Goal: Task Accomplishment & Management: Manage account settings

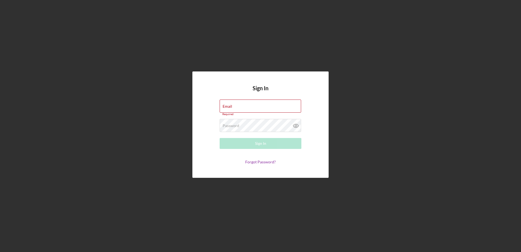
type input "[EMAIL_ADDRESS][DOMAIN_NAME]"
click at [214, 157] on form "Email [EMAIL_ADDRESS][DOMAIN_NAME] Required Password Required Sign In Forgot Pa…" at bounding box center [260, 131] width 109 height 65
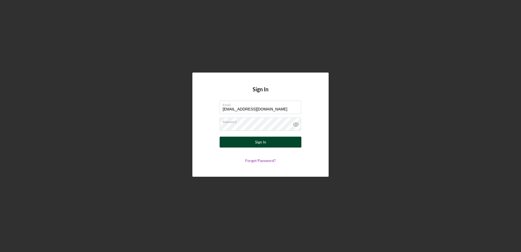
click at [224, 142] on button "Sign In" at bounding box center [260, 141] width 82 height 11
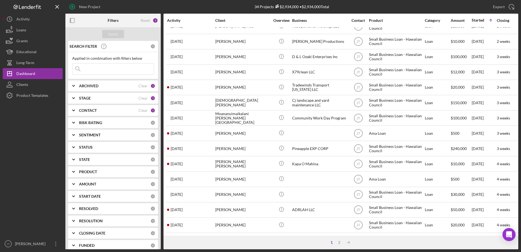
scroll to position [181, 0]
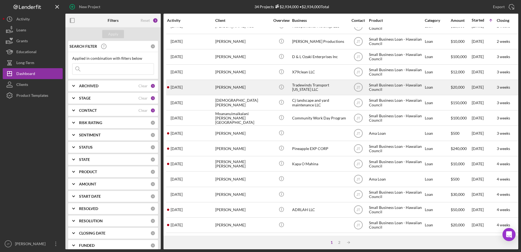
click at [231, 84] on div "[PERSON_NAME]" at bounding box center [242, 87] width 54 height 14
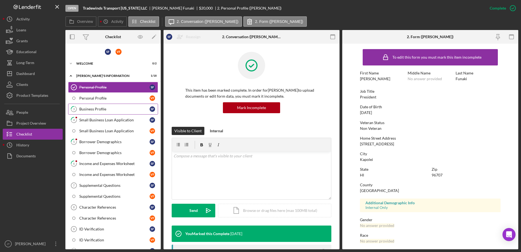
click at [111, 111] on div "Business Profile" at bounding box center [114, 109] width 70 height 4
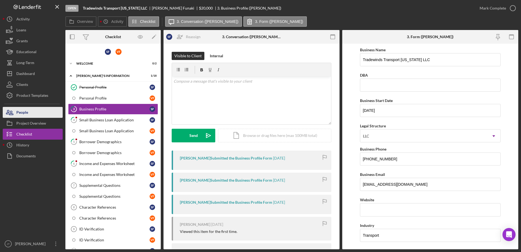
click at [39, 116] on button "People" at bounding box center [33, 112] width 60 height 11
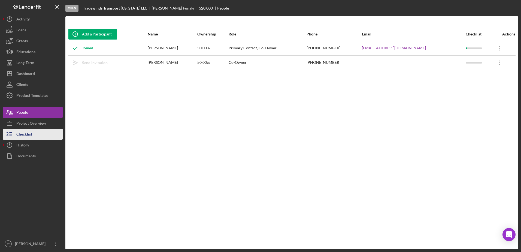
click at [36, 131] on button "Checklist" at bounding box center [33, 134] width 60 height 11
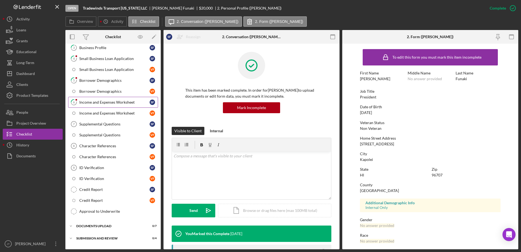
scroll to position [71, 0]
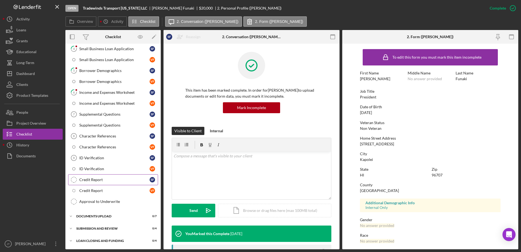
click at [121, 178] on div "Credit Report" at bounding box center [114, 179] width 70 height 4
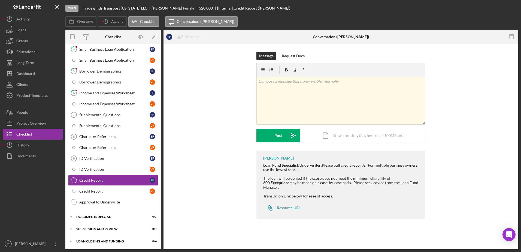
scroll to position [71, 0]
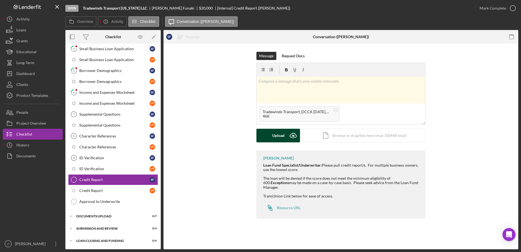
click at [283, 140] on div "Upload" at bounding box center [278, 136] width 12 height 14
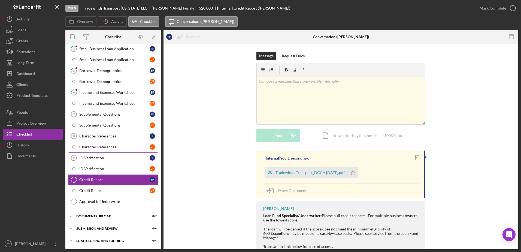
scroll to position [0, 0]
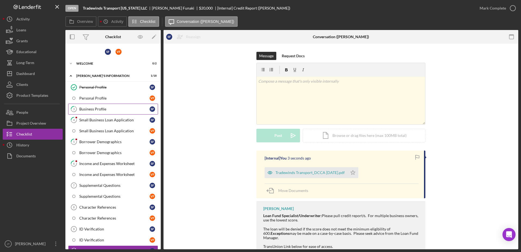
click at [130, 108] on div "Business Profile" at bounding box center [114, 109] width 70 height 4
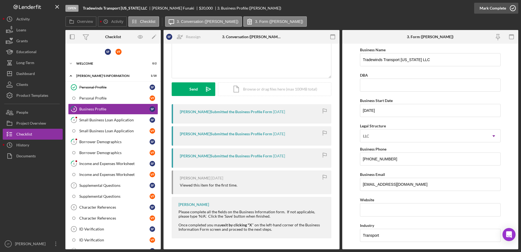
click at [510, 7] on icon "button" at bounding box center [513, 8] width 14 height 14
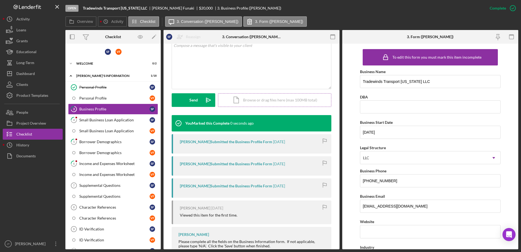
scroll to position [121, 0]
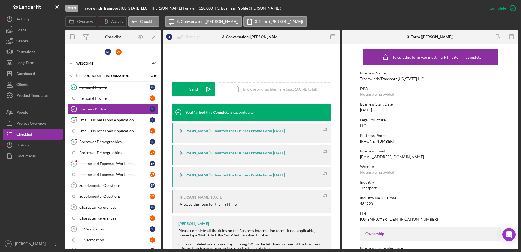
click at [107, 121] on div "Small Business Loan Application" at bounding box center [114, 120] width 70 height 4
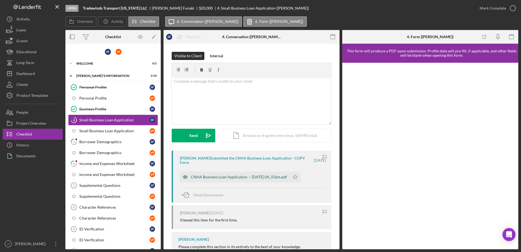
click at [240, 178] on div "CNHA Business Loan Application -- 2025-09-17 04_37pm.pdf" at bounding box center [239, 177] width 96 height 4
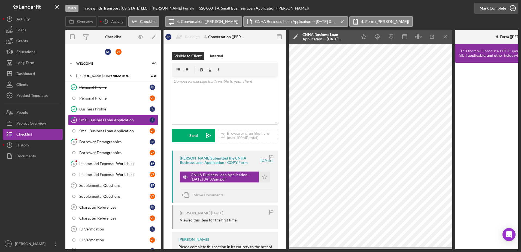
click at [510, 9] on icon "button" at bounding box center [513, 8] width 14 height 14
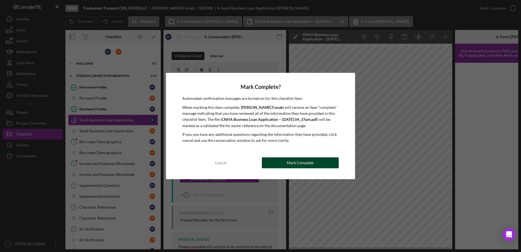
click at [296, 163] on div "Mark Complete" at bounding box center [300, 162] width 26 height 11
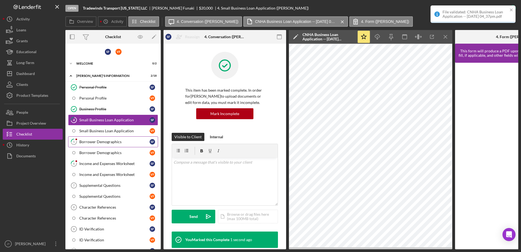
click at [125, 143] on div "Borrower Demographics" at bounding box center [114, 141] width 70 height 4
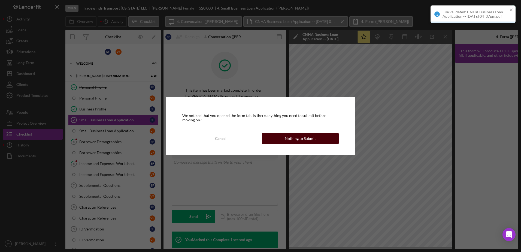
click at [310, 139] on div "Nothing to Submit" at bounding box center [299, 138] width 31 height 11
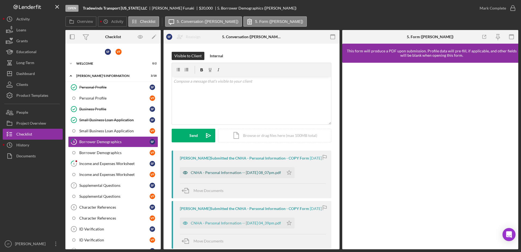
click at [262, 175] on div "CNHA - Personal Information -- 2025-09-17 08_07pm.pdf" at bounding box center [236, 172] width 90 height 4
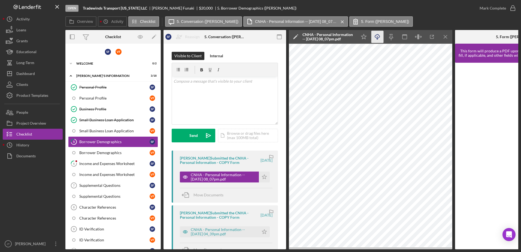
click at [379, 37] on icon "Icon/Download" at bounding box center [377, 37] width 12 height 12
click at [265, 178] on icon "Icon/Star" at bounding box center [264, 176] width 11 height 11
click at [510, 10] on icon "button" at bounding box center [513, 8] width 14 height 14
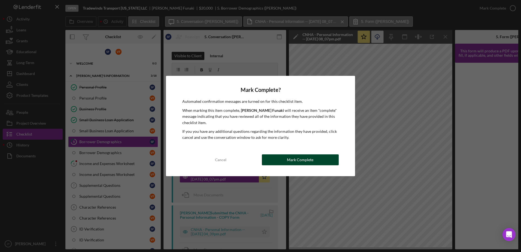
click at [268, 157] on button "Mark Complete" at bounding box center [300, 159] width 77 height 11
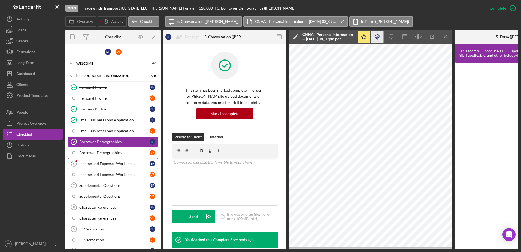
click at [120, 165] on div "Income and Expenses Worksheet" at bounding box center [114, 163] width 70 height 4
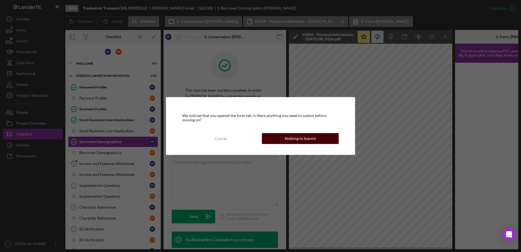
click at [323, 140] on button "Nothing to Submit" at bounding box center [300, 138] width 77 height 11
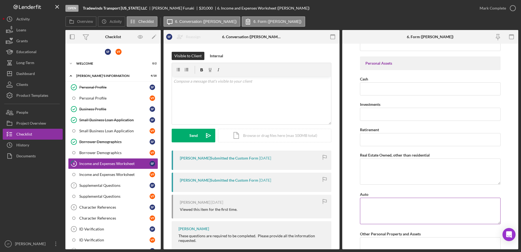
scroll to position [354, 0]
click at [510, 8] on icon "button" at bounding box center [513, 8] width 14 height 14
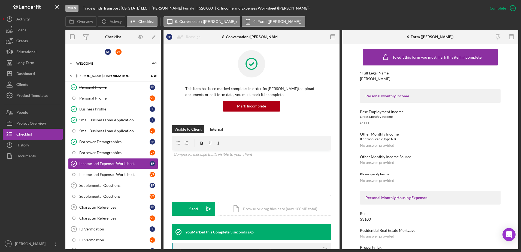
scroll to position [0, 0]
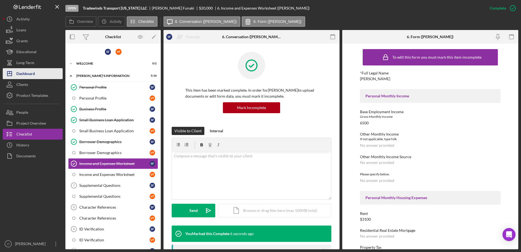
click at [39, 76] on button "Icon/Dashboard Dashboard" at bounding box center [33, 73] width 60 height 11
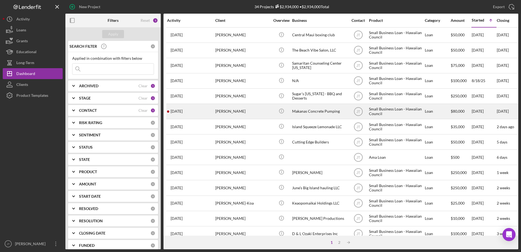
click at [225, 110] on div "Lori-ann Laurenson" at bounding box center [242, 111] width 54 height 14
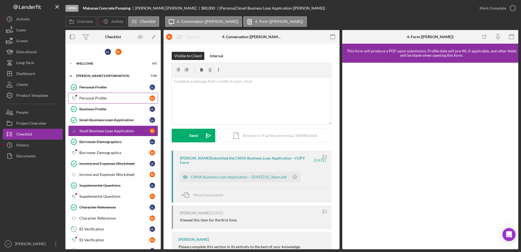
click at [133, 99] on div "Personal Profile" at bounding box center [114, 98] width 70 height 4
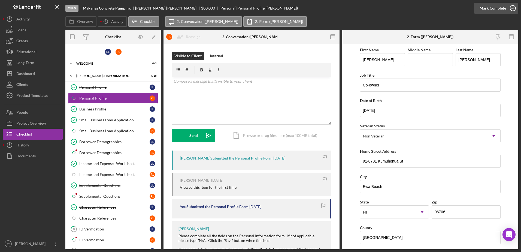
click at [511, 9] on icon "button" at bounding box center [513, 8] width 14 height 14
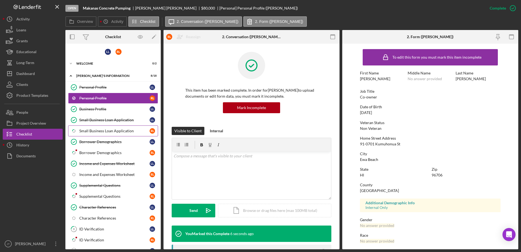
click at [133, 130] on div "Small Business Loan Application" at bounding box center [114, 131] width 70 height 4
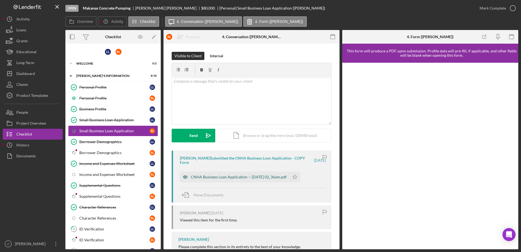
click at [250, 177] on div "CNHA Business Loan Application -- 2025-10-10 02_36am.pdf" at bounding box center [239, 177] width 96 height 4
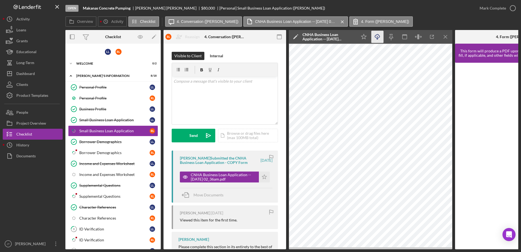
click at [381, 36] on icon "Icon/Download" at bounding box center [377, 37] width 12 height 12
click at [444, 35] on icon "Icon/Menu Close" at bounding box center [445, 37] width 12 height 12
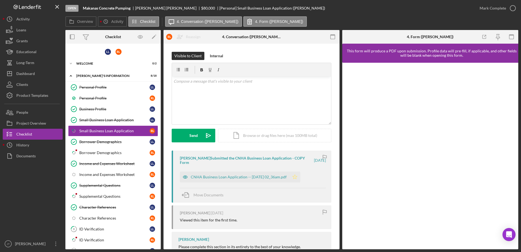
click at [300, 177] on icon "Icon/Star" at bounding box center [294, 176] width 11 height 11
click at [218, 55] on div "Internal" at bounding box center [216, 56] width 13 height 8
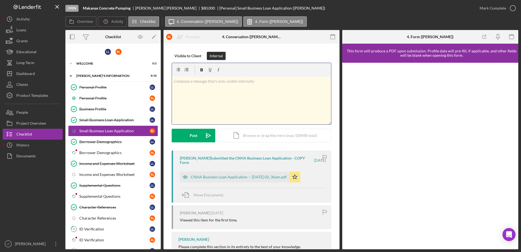
click at [211, 85] on div "v Color teal Color pink Remove color Add row above Add row below Add column bef…" at bounding box center [251, 101] width 159 height 48
drag, startPoint x: 174, startPoint y: 81, endPoint x: 185, endPoint y: 82, distance: 10.9
click at [185, 82] on p "NOTE: Past due on business and/or personal taxes" at bounding box center [251, 81] width 156 height 6
click at [203, 69] on icon "button" at bounding box center [201, 69] width 3 height 3
click at [215, 103] on div "v Color teal Color pink Remove color Add row above Add row below Add column bef…" at bounding box center [251, 101] width 159 height 48
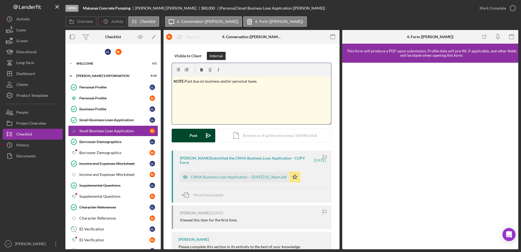
click at [188, 138] on button "Post Icon/icon-invite-send" at bounding box center [194, 136] width 44 height 14
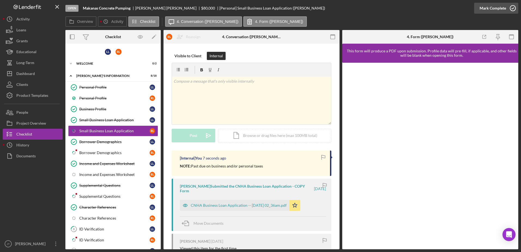
click at [511, 9] on icon "button" at bounding box center [513, 8] width 14 height 14
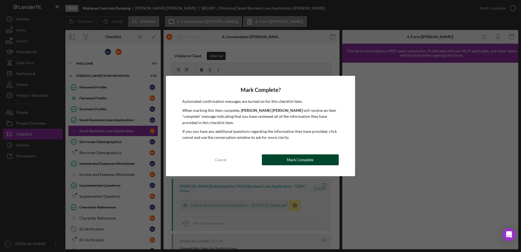
click at [316, 158] on button "Mark Complete" at bounding box center [300, 159] width 77 height 11
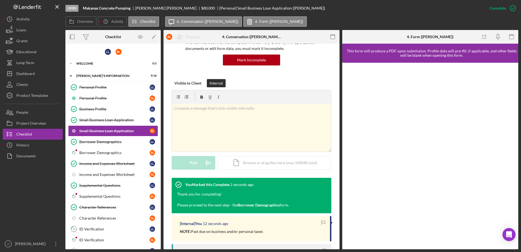
scroll to position [54, 0]
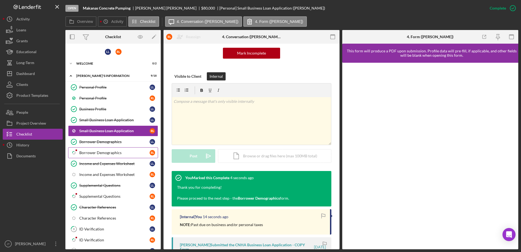
click at [124, 152] on div "Borrower Demographics" at bounding box center [114, 152] width 70 height 4
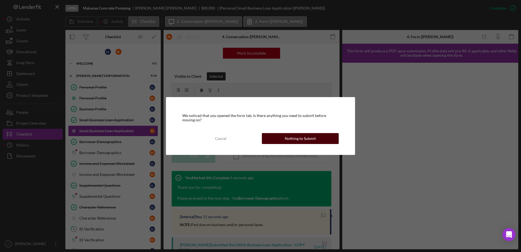
click at [290, 140] on div "Nothing to Submit" at bounding box center [299, 138] width 31 height 11
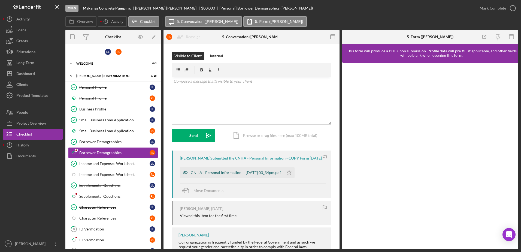
click at [237, 175] on div "CNHA - Personal Information -- 2025-10-09 03_34pm.pdf" at bounding box center [236, 172] width 90 height 4
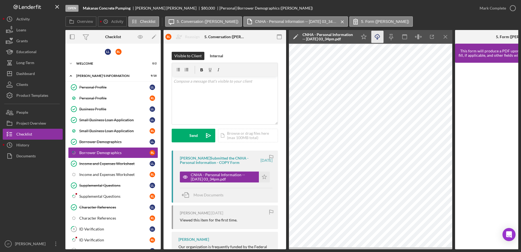
click at [381, 39] on icon "Icon/Download" at bounding box center [377, 37] width 12 height 12
click at [447, 36] on icon "Icon/Menu Close" at bounding box center [445, 37] width 12 height 12
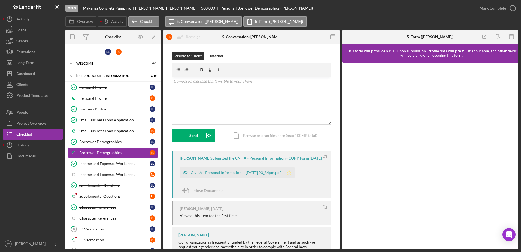
click at [294, 174] on icon "Icon/Star" at bounding box center [288, 172] width 11 height 11
click at [512, 9] on icon "button" at bounding box center [513, 8] width 14 height 14
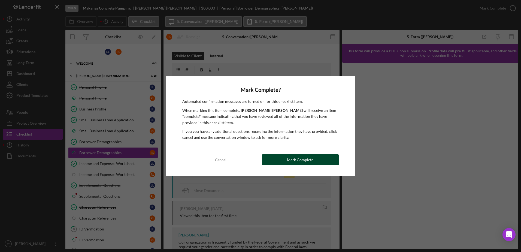
click at [287, 161] on button "Mark Complete" at bounding box center [300, 159] width 77 height 11
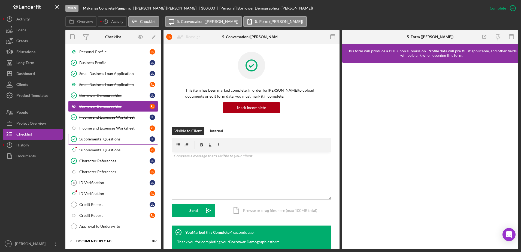
scroll to position [54, 0]
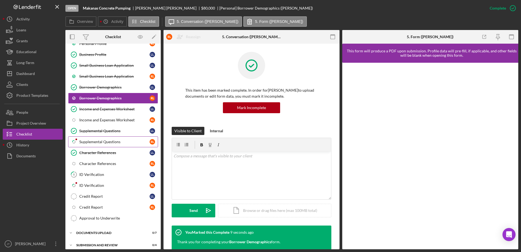
click at [119, 143] on div "Supplemental Questions" at bounding box center [114, 141] width 70 height 4
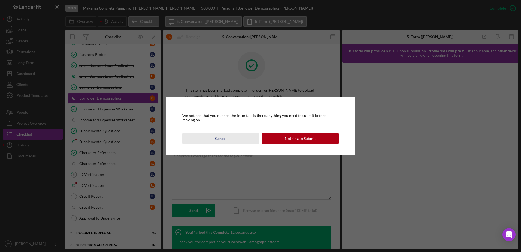
click at [219, 136] on div "Cancel" at bounding box center [220, 138] width 11 height 11
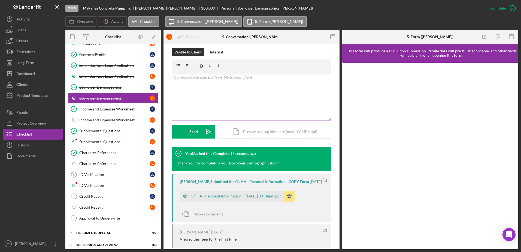
scroll to position [82, 0]
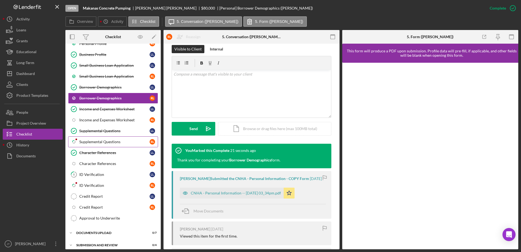
click at [116, 142] on div "Supplemental Questions" at bounding box center [114, 141] width 70 height 4
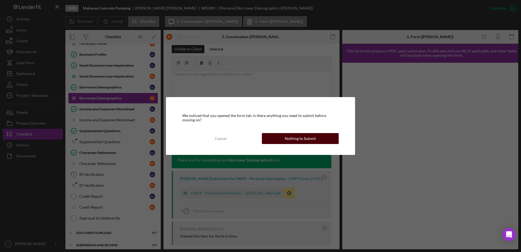
click at [285, 142] on div "Nothing to Submit" at bounding box center [299, 138] width 31 height 11
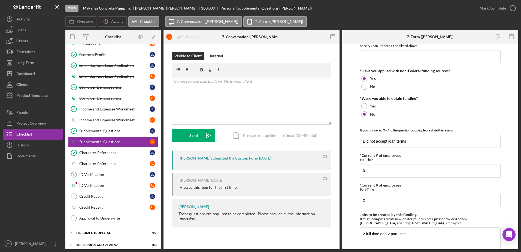
scroll to position [249, 0]
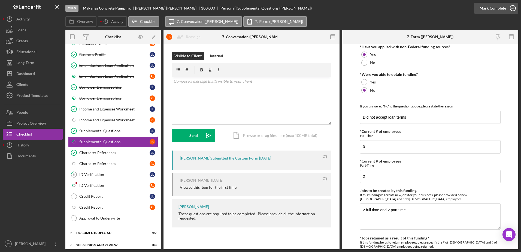
drag, startPoint x: 511, startPoint y: 9, endPoint x: 509, endPoint y: 10, distance: 2.9
click at [512, 9] on icon "button" at bounding box center [513, 8] width 14 height 14
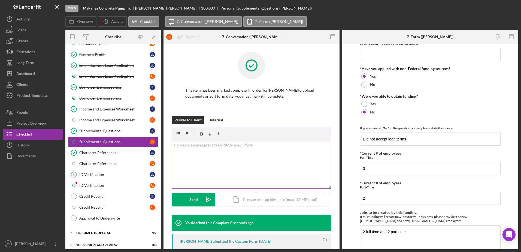
scroll to position [270, 0]
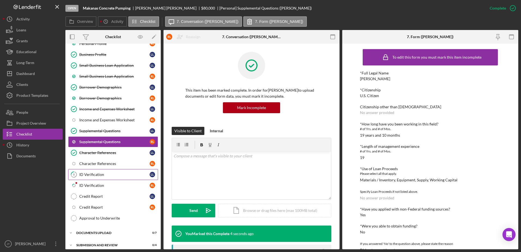
click at [110, 177] on link "8 ID Verification L L" at bounding box center [113, 174] width 90 height 11
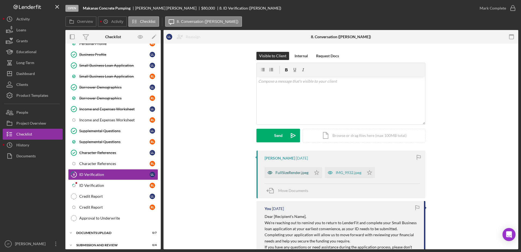
click at [287, 173] on div "FullSizeRender.jpeg" at bounding box center [291, 172] width 33 height 4
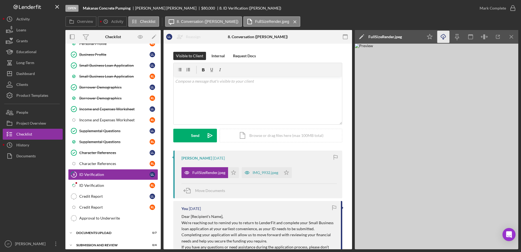
click at [441, 36] on icon "Icon/Download" at bounding box center [443, 37] width 12 height 12
click at [229, 173] on icon "Icon/Star" at bounding box center [233, 172] width 11 height 11
click at [266, 174] on div "IMG_9932.jpeg" at bounding box center [265, 172] width 26 height 4
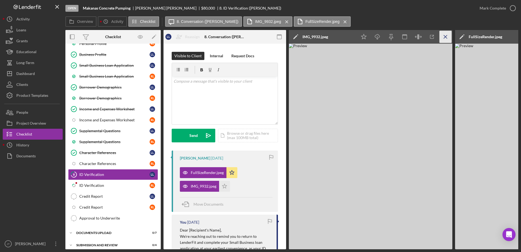
click at [444, 37] on icon "Icon/Menu Close" at bounding box center [445, 37] width 12 height 12
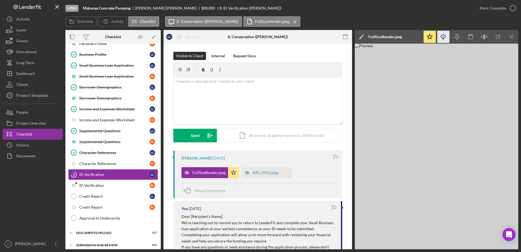
click at [284, 172] on polygon "button" at bounding box center [286, 172] width 5 height 4
click at [515, 8] on icon "button" at bounding box center [513, 8] width 14 height 14
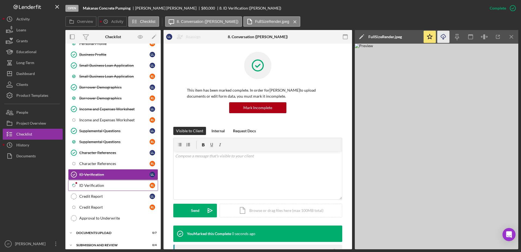
click at [115, 186] on div "ID Verification" at bounding box center [114, 185] width 70 height 4
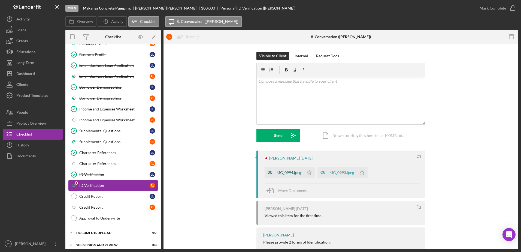
click at [283, 173] on div "IMG_0994.jpeg" at bounding box center [288, 172] width 26 height 4
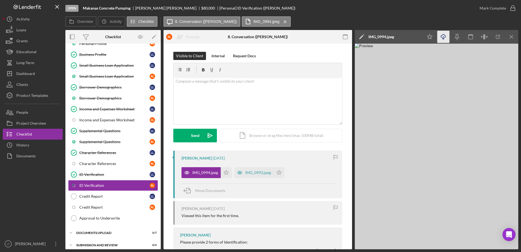
click at [442, 34] on icon "Icon/Download" at bounding box center [443, 37] width 12 height 12
click at [225, 171] on icon "Icon/Star" at bounding box center [226, 172] width 11 height 11
click at [262, 175] on div "IMG_0993.jpeg" at bounding box center [253, 172] width 39 height 11
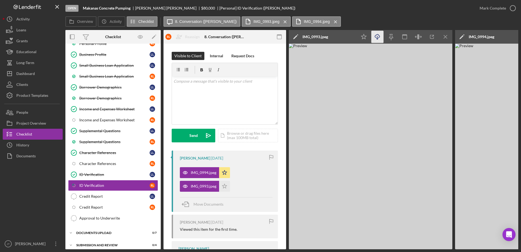
click at [375, 38] on icon "Icon/Download" at bounding box center [377, 37] width 12 height 12
click at [226, 185] on icon "Icon/Star" at bounding box center [224, 186] width 11 height 11
click at [515, 7] on icon "button" at bounding box center [513, 8] width 14 height 14
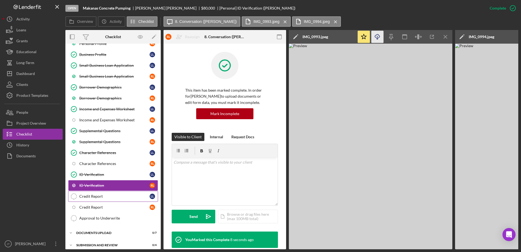
click at [111, 196] on div "Credit Report" at bounding box center [114, 196] width 70 height 4
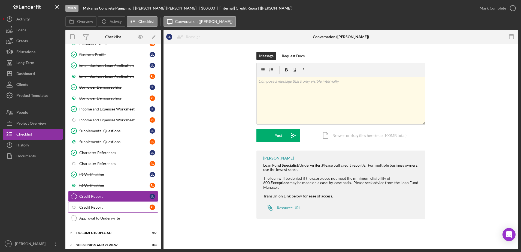
click at [107, 210] on link "Icon/Checklist Item Sub Internal Credit Report R L" at bounding box center [113, 206] width 90 height 11
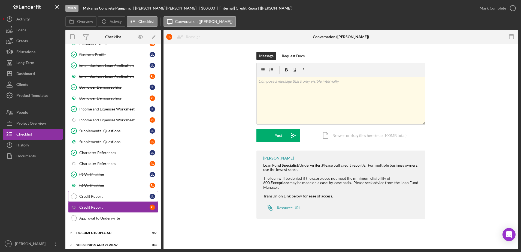
click at [107, 198] on link "Credit Report Credit Report L L" at bounding box center [113, 196] width 90 height 11
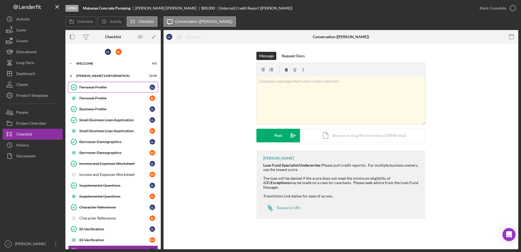
click at [107, 84] on link "Personal Profile Personal Profile L L" at bounding box center [113, 87] width 90 height 11
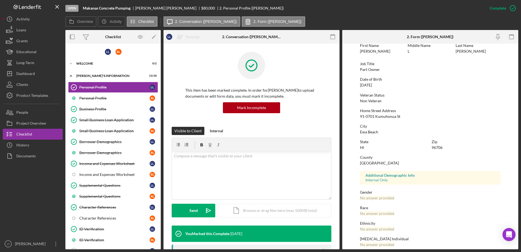
scroll to position [49, 0]
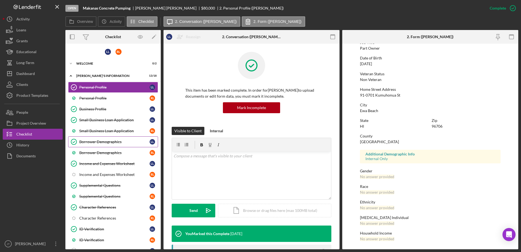
click at [109, 144] on link "Borrower Demographics Borrower Demographics L L" at bounding box center [113, 141] width 90 height 11
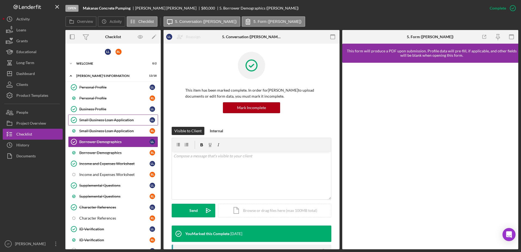
click at [110, 119] on div "Small Business Loan Application" at bounding box center [114, 120] width 70 height 4
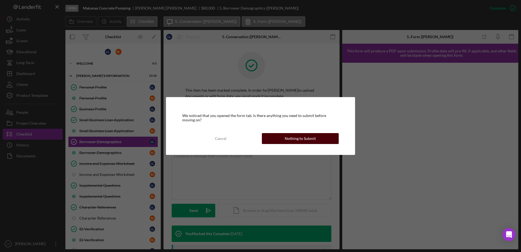
click at [279, 140] on button "Nothing to Submit" at bounding box center [300, 138] width 77 height 11
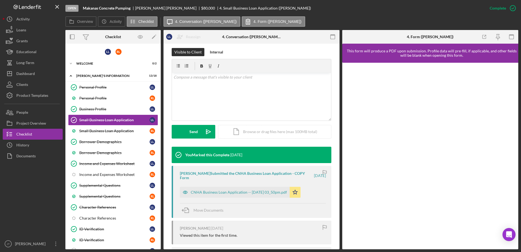
scroll to position [82, 0]
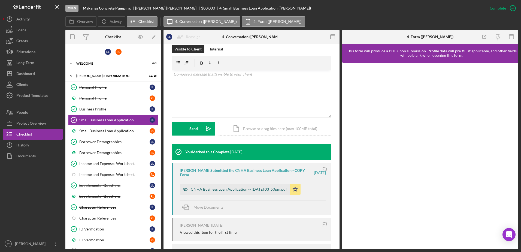
click at [206, 190] on div "CNHA Business Loan Application -- 2025-08-26 03_50pm.pdf" at bounding box center [239, 189] width 96 height 4
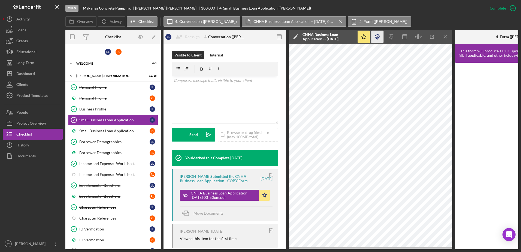
click at [377, 36] on icon "Icon/Download" at bounding box center [377, 37] width 12 height 12
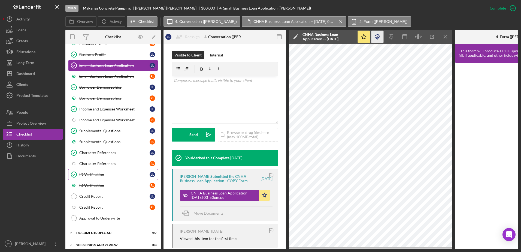
scroll to position [73, 0]
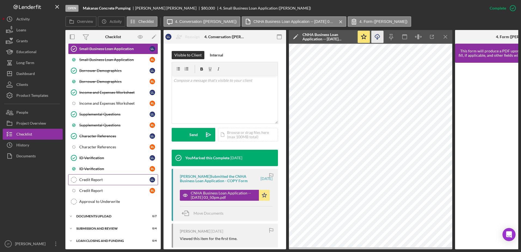
click at [113, 180] on div "Credit Report" at bounding box center [114, 179] width 70 height 4
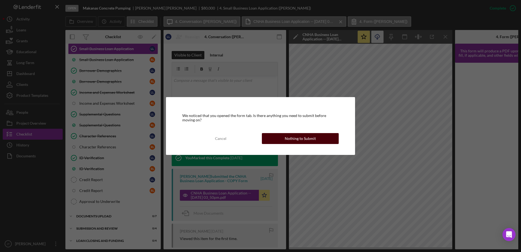
click at [285, 142] on div "Nothing to Submit" at bounding box center [299, 138] width 31 height 11
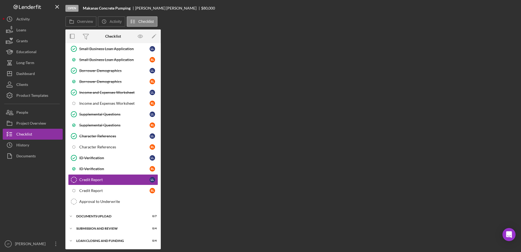
scroll to position [71, 0]
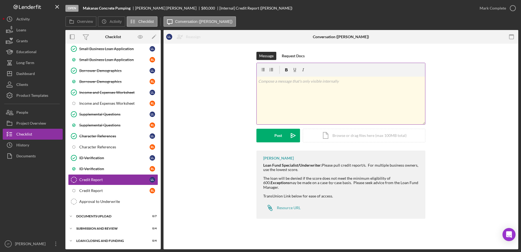
click at [282, 91] on div "v Color teal Color pink Remove color Add row above Add row below Add column bef…" at bounding box center [340, 101] width 168 height 48
click at [264, 85] on div "v Color teal Color pink Remove color Add row above Add row below Add column bef…" at bounding box center [340, 101] width 168 height 48
click at [292, 81] on p "Credit Score: 555" at bounding box center [340, 81] width 165 height 6
click at [288, 96] on p "Past Due Accts:" at bounding box center [340, 96] width 165 height 6
click at [327, 95] on p "Past Due Accts = 4 - 30 days delinquent" at bounding box center [340, 96] width 165 height 6
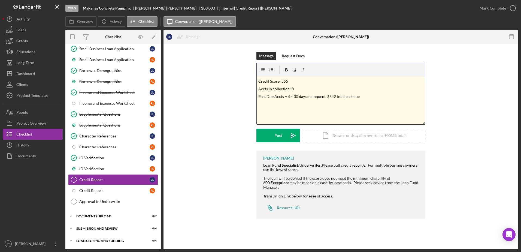
click at [378, 101] on div "v Color teal Color pink Remove color Add row above Add row below Add column bef…" at bounding box center [340, 101] width 168 height 48
click at [359, 96] on p "Past Due Accts = 4 - 30 days delinquent $542 total past due" at bounding box center [340, 96] width 165 height 6
click at [267, 138] on button "Post Icon/icon-invite-send" at bounding box center [278, 136] width 44 height 14
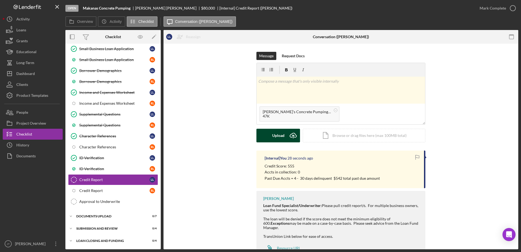
click at [265, 138] on button "Upload Icon/Upload" at bounding box center [278, 136] width 44 height 14
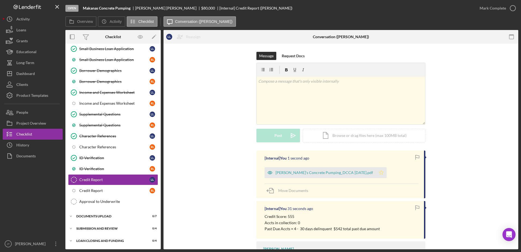
click at [375, 172] on icon "Icon/Star" at bounding box center [380, 172] width 11 height 11
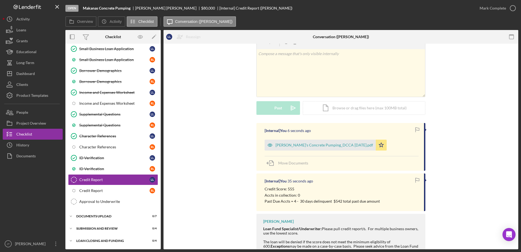
scroll to position [27, 0]
click at [125, 170] on div "ID Verification" at bounding box center [114, 168] width 70 height 4
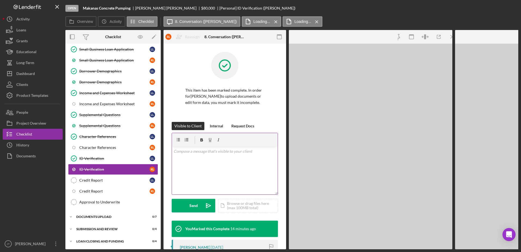
scroll to position [71, 0]
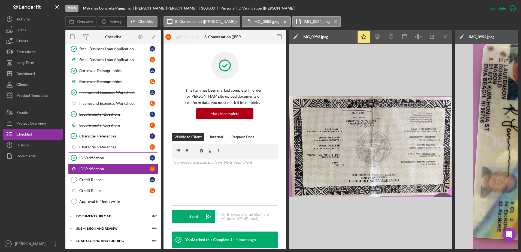
click at [108, 158] on div "ID Verification" at bounding box center [114, 157] width 70 height 4
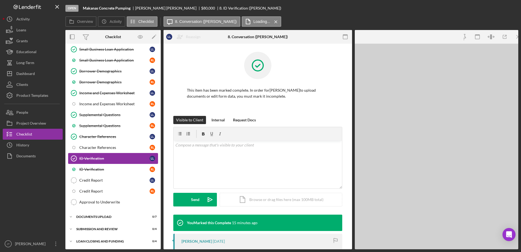
scroll to position [71, 0]
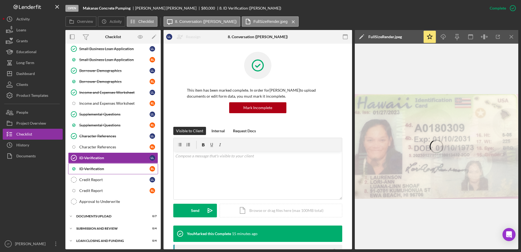
click at [106, 170] on div "ID Verification" at bounding box center [114, 168] width 70 height 4
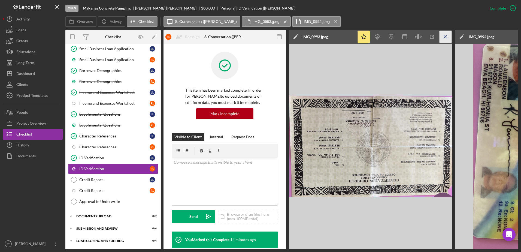
click at [443, 36] on icon "Icon/Menu Close" at bounding box center [445, 37] width 12 height 12
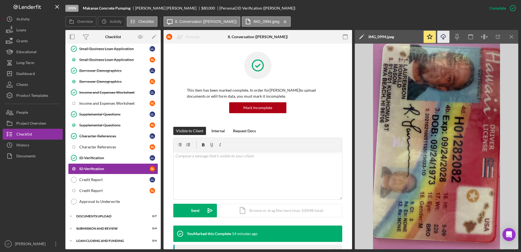
click at [443, 39] on polyline "button" at bounding box center [443, 38] width 2 height 1
click at [317, 13] on div "Open Makanas Concrete Pumping Lori-ann Laurenson $80,000 $80,000 [Personal] ID …" at bounding box center [274, 8] width 418 height 16
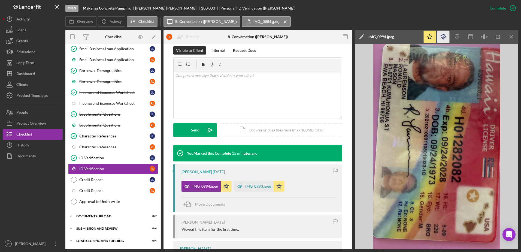
scroll to position [82, 0]
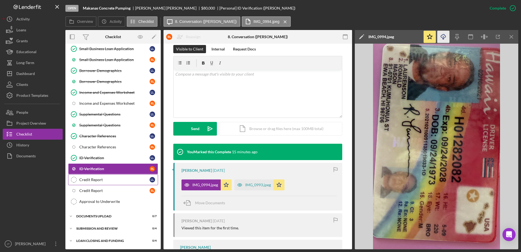
click at [116, 182] on div "Credit Report" at bounding box center [114, 179] width 70 height 4
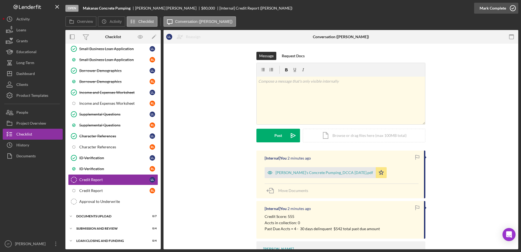
click at [512, 10] on icon "button" at bounding box center [513, 8] width 14 height 14
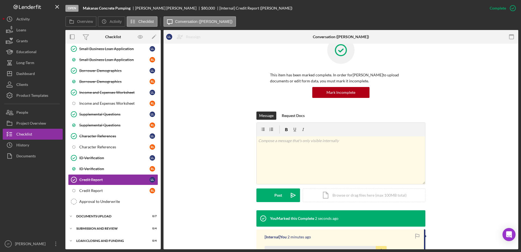
scroll to position [27, 0]
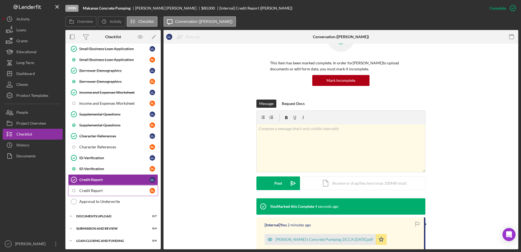
click at [131, 191] on div "Credit Report" at bounding box center [114, 190] width 70 height 4
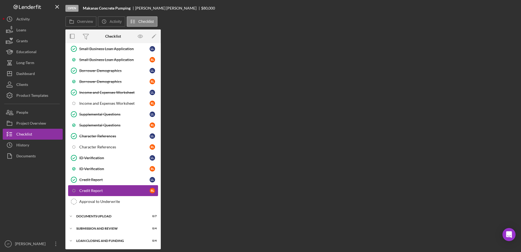
scroll to position [71, 0]
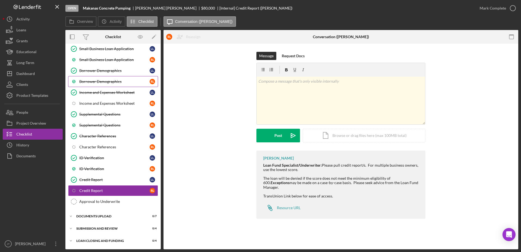
click at [97, 82] on div "Borrower Demographics" at bounding box center [114, 81] width 70 height 4
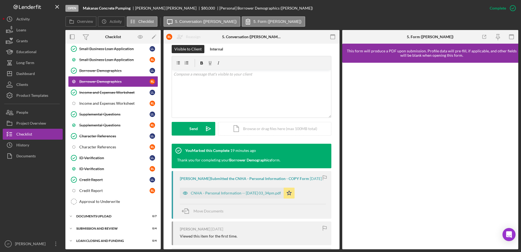
scroll to position [109, 0]
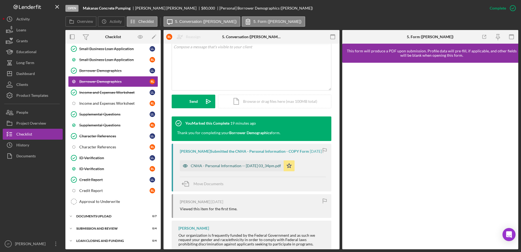
click at [241, 168] on div "CNHA - Personal Information -- 2025-10-09 03_34pm.pdf" at bounding box center [236, 165] width 90 height 4
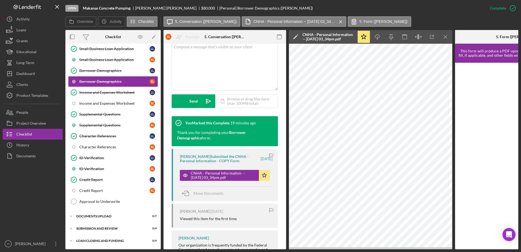
click at [507, 20] on div "Overview Icon/History Activity Checklist Icon/Message 5. Conversation (Ronald L…" at bounding box center [291, 21] width 452 height 11
click at [378, 39] on icon "Icon/Download" at bounding box center [377, 37] width 12 height 12
click at [118, 60] on div "Small Business Loan Application" at bounding box center [114, 59] width 70 height 4
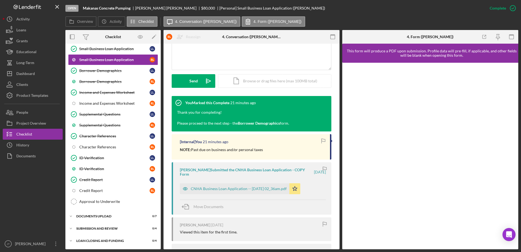
scroll to position [136, 0]
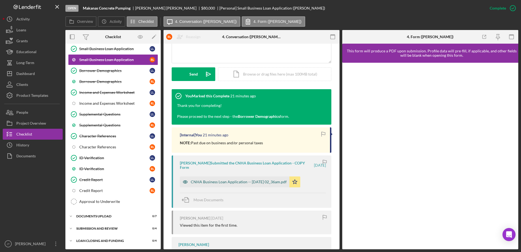
click at [241, 182] on div "CNHA Business Loan Application -- 2025-10-10 02_36am.pdf" at bounding box center [239, 181] width 96 height 4
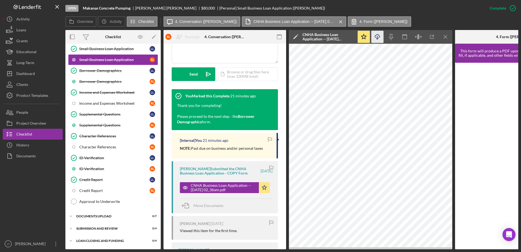
click at [378, 39] on icon "Icon/Download" at bounding box center [377, 37] width 12 height 12
click at [36, 108] on button "People" at bounding box center [33, 112] width 60 height 11
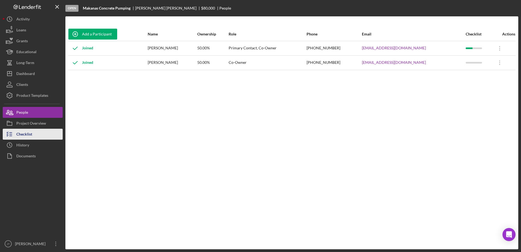
click at [39, 136] on button "Checklist" at bounding box center [33, 134] width 60 height 11
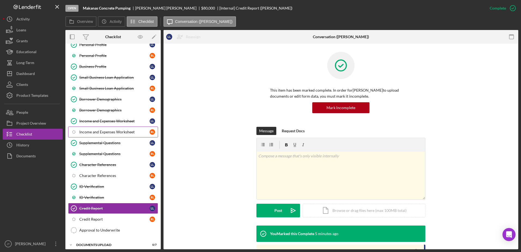
scroll to position [71, 0]
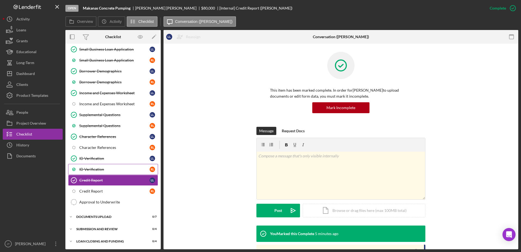
click at [117, 169] on div "ID Verification" at bounding box center [114, 169] width 70 height 4
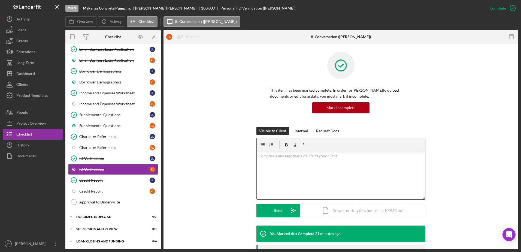
click at [313, 154] on p at bounding box center [340, 156] width 165 height 6
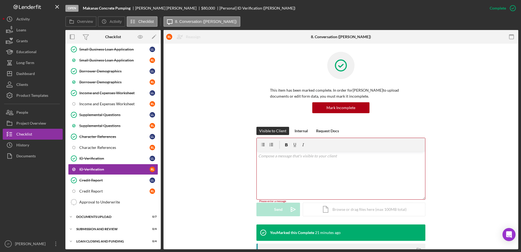
click at [283, 166] on div "v Color teal Color pink Remove color Add row above Add row below Add column bef…" at bounding box center [340, 175] width 168 height 48
click at [298, 128] on div "Internal" at bounding box center [300, 131] width 13 height 8
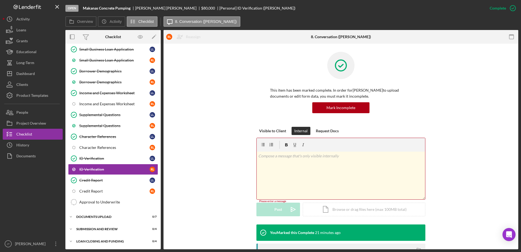
click at [276, 166] on div "v Color teal Color pink Remove color Add row above Add row below Add column bef…" at bounding box center [340, 175] width 168 height 48
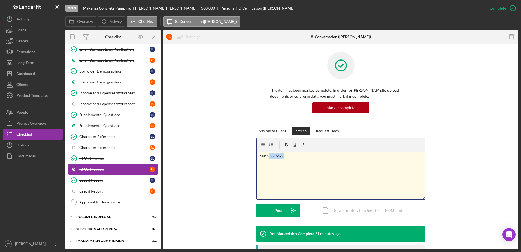
drag, startPoint x: 285, startPoint y: 156, endPoint x: 267, endPoint y: 154, distance: 17.8
click at [267, 154] on p "SSN: 53615568" at bounding box center [340, 156] width 165 height 6
drag, startPoint x: 265, startPoint y: 156, endPoint x: 292, endPoint y: 153, distance: 26.8
click at [266, 156] on p "SSN: 553-61-5568" at bounding box center [340, 156] width 165 height 6
drag, startPoint x: 294, startPoint y: 152, endPoint x: 296, endPoint y: 158, distance: 6.7
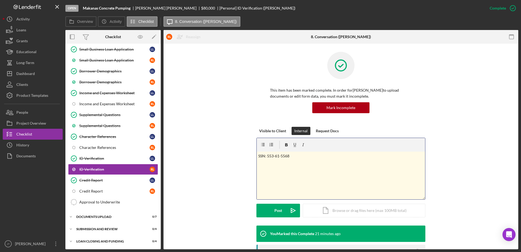
click at [295, 158] on p "SSN: 553-61-5568" at bounding box center [340, 156] width 165 height 6
click at [281, 212] on button "Post Icon/icon-invite-send" at bounding box center [278, 210] width 44 height 14
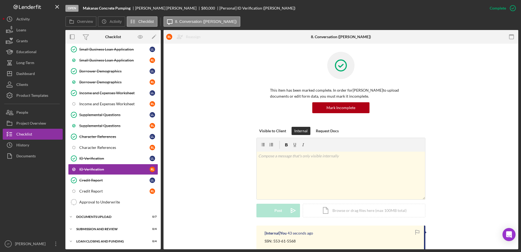
click at [500, 112] on div "This item has been marked complete. In order for Ronald Laurenson to upload doc…" at bounding box center [341, 89] width 338 height 75
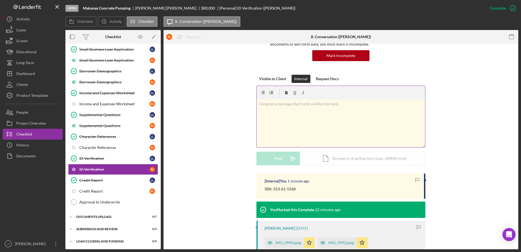
scroll to position [54, 0]
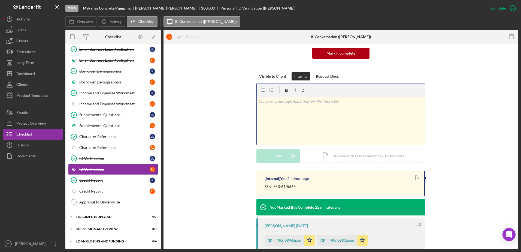
click at [285, 111] on div "v Color teal Color pink Remove color Add row above Add row below Add column bef…" at bounding box center [340, 121] width 168 height 48
click at [279, 158] on div "Post" at bounding box center [278, 156] width 8 height 14
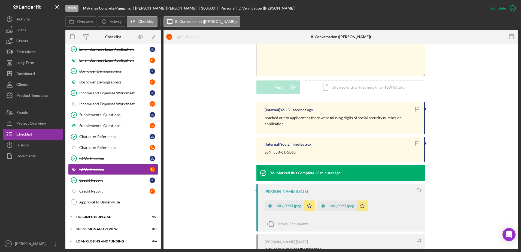
scroll to position [136, 0]
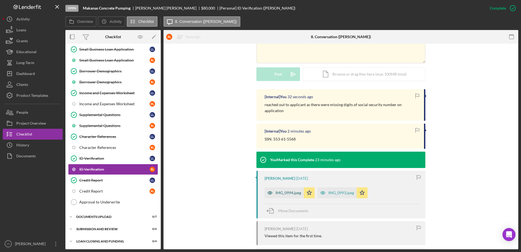
click at [290, 190] on div "IMG_0994.jpeg" at bounding box center [288, 192] width 26 height 4
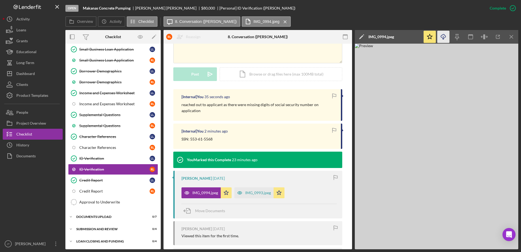
click at [444, 37] on icon "Icon/Download" at bounding box center [443, 37] width 12 height 12
click at [105, 189] on div "Credit Report" at bounding box center [114, 191] width 70 height 4
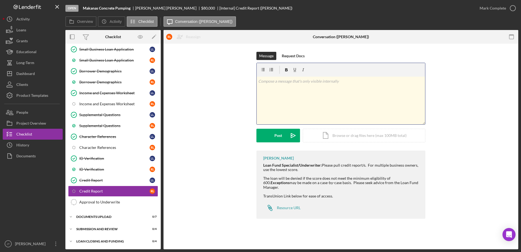
click at [280, 88] on div "v Color teal Color pink Remove color Add row above Add row below Add column bef…" at bounding box center [340, 101] width 168 height 48
drag, startPoint x: 292, startPoint y: 81, endPoint x: 280, endPoint y: 71, distance: 15.3
click at [257, 77] on div "v Color teal Color pink Remove color Add row above Add row below Add column bef…" at bounding box center [340, 101] width 168 height 48
click at [285, 70] on icon "button" at bounding box center [286, 69] width 3 height 3
click at [296, 84] on p "Credit Score: 708" at bounding box center [340, 81] width 165 height 6
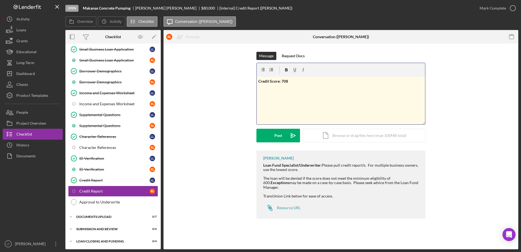
click at [267, 90] on p at bounding box center [340, 89] width 165 height 6
drag, startPoint x: 322, startPoint y: 89, endPoint x: 252, endPoint y: 90, distance: 69.4
click at [252, 90] on div "Message Request Docs v Color teal Color pink Remove color Add row above Add row…" at bounding box center [341, 101] width 338 height 99
click at [284, 69] on icon "button" at bounding box center [286, 70] width 12 height 12
click at [344, 102] on div "v Color teal Color pink Remove color Add row above Add row below Add column bef…" at bounding box center [340, 101] width 168 height 48
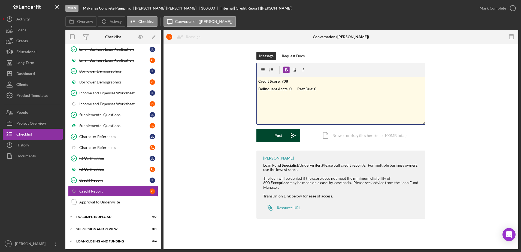
click at [274, 138] on div "Post" at bounding box center [278, 136] width 8 height 14
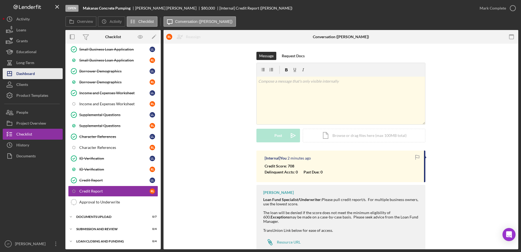
click at [39, 70] on button "Icon/Dashboard Dashboard" at bounding box center [33, 73] width 60 height 11
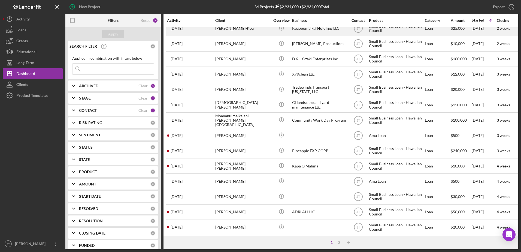
scroll to position [181, 0]
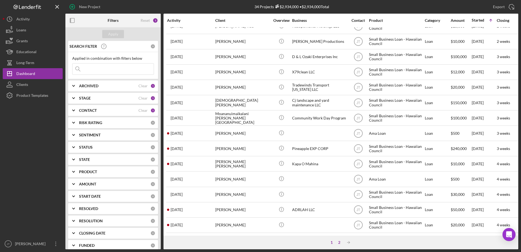
click at [337, 241] on div "2" at bounding box center [339, 242] width 8 height 4
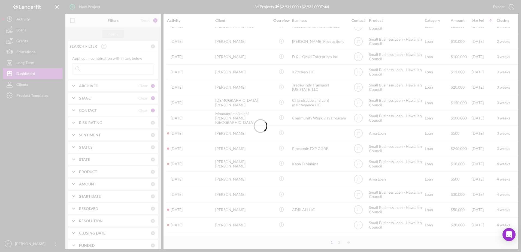
scroll to position [0, 0]
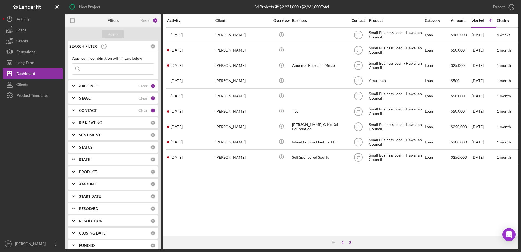
click at [341, 243] on div "1" at bounding box center [342, 242] width 8 height 4
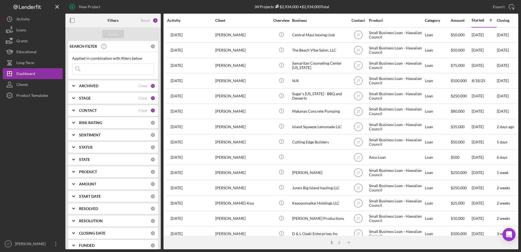
click at [118, 113] on div "CONTACT Clear 1" at bounding box center [117, 110] width 76 height 5
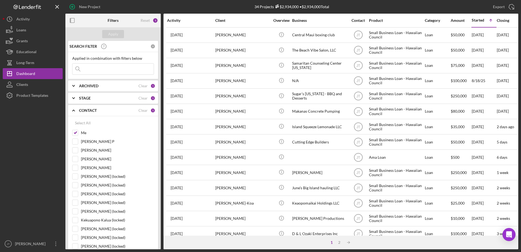
click at [72, 112] on icon "Icon/Expander" at bounding box center [74, 110] width 14 height 14
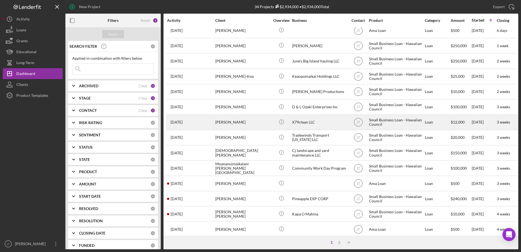
scroll to position [136, 0]
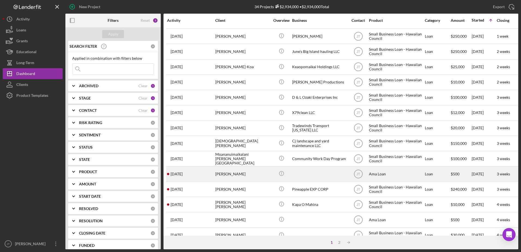
click at [245, 175] on div "[PERSON_NAME]" at bounding box center [242, 173] width 54 height 14
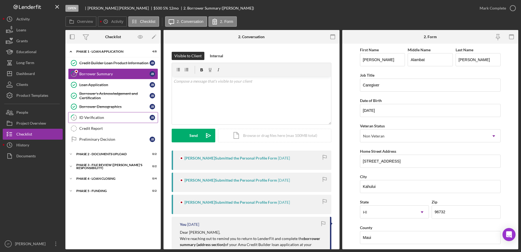
click at [116, 120] on link "6 ID Verification J B" at bounding box center [113, 117] width 90 height 11
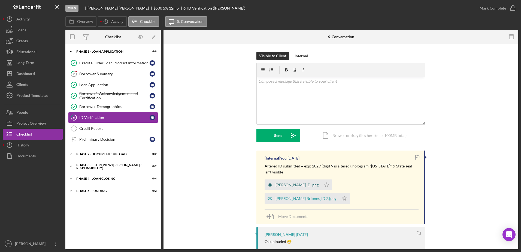
click at [280, 186] on div "J.Briones ID .png" at bounding box center [296, 184] width 43 height 4
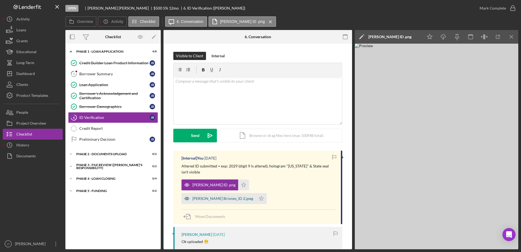
click at [253, 196] on div "J. Briones_ID 2.jpeg" at bounding box center [222, 198] width 61 height 4
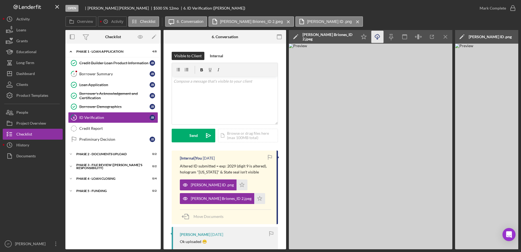
click at [378, 38] on icon "Icon/Download" at bounding box center [377, 37] width 12 height 12
click at [386, 13] on div "Open Janel Frances Briones $500 $500 5 % 12 mo 6. ID Verification (Janel France…" at bounding box center [269, 8] width 408 height 16
click at [44, 74] on button "Icon/Dashboard Dashboard" at bounding box center [33, 73] width 60 height 11
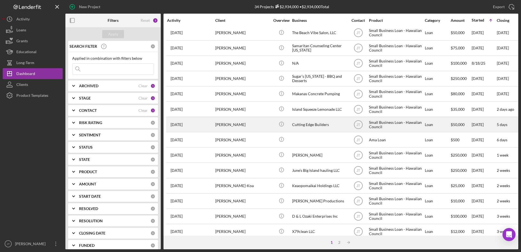
scroll to position [27, 0]
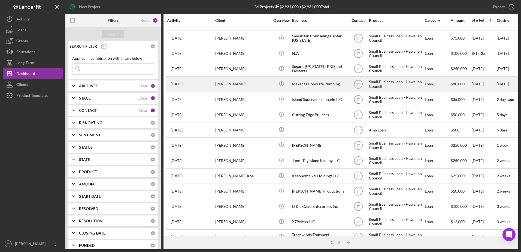
click at [233, 85] on div "Lori-ann Laurenson" at bounding box center [242, 84] width 54 height 14
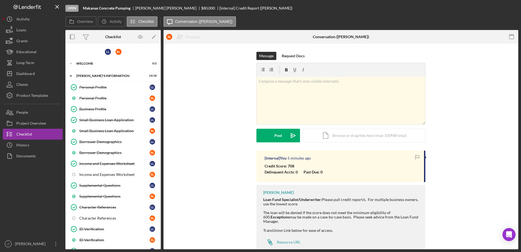
scroll to position [71, 0]
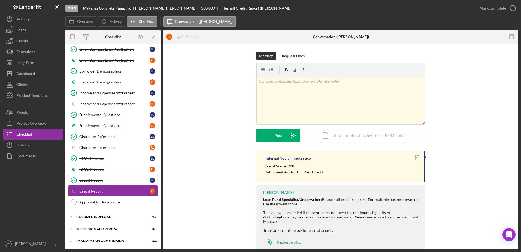
click at [124, 181] on div "Credit Report" at bounding box center [114, 180] width 70 height 4
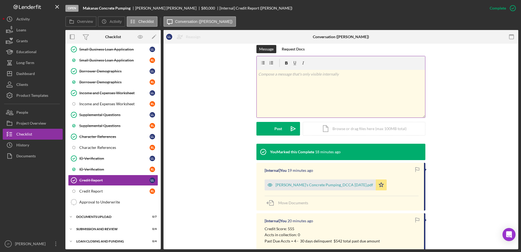
scroll to position [161, 0]
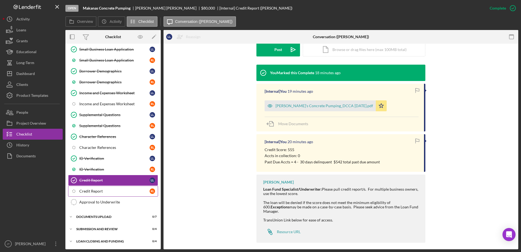
click at [127, 193] on link "Icon/Checklist Item Sub Internal Credit Report R L" at bounding box center [113, 190] width 90 height 11
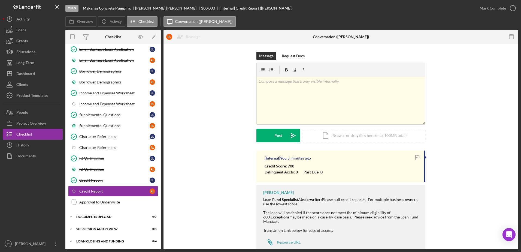
scroll to position [10, 0]
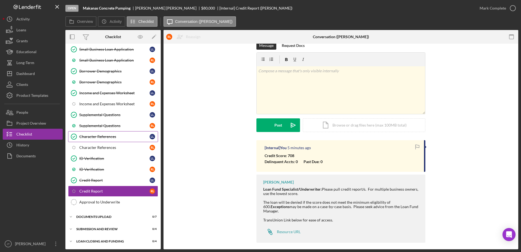
click at [122, 135] on div "Character References" at bounding box center [114, 136] width 70 height 4
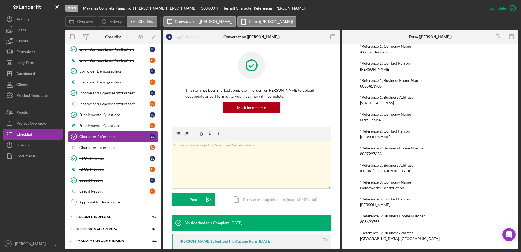
scroll to position [163, 0]
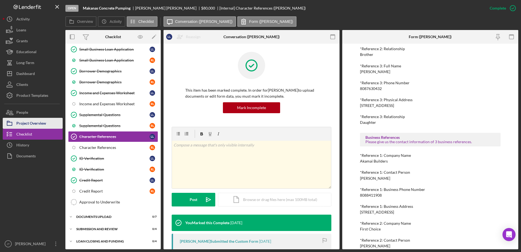
click at [44, 123] on div "Project Overview" at bounding box center [31, 124] width 30 height 12
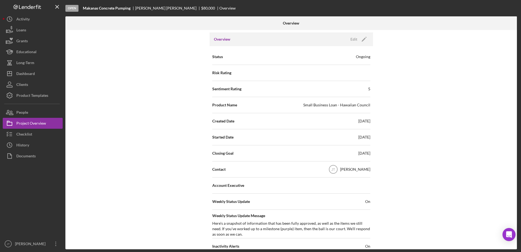
scroll to position [54, 0]
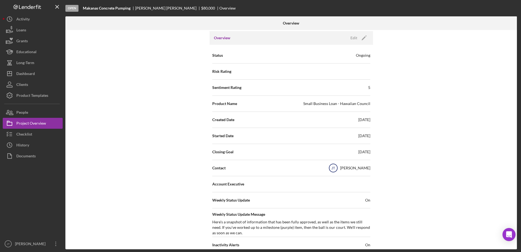
click at [335, 168] on text "JT" at bounding box center [333, 168] width 4 height 4
click at [354, 36] on div "Edit" at bounding box center [353, 38] width 7 height 8
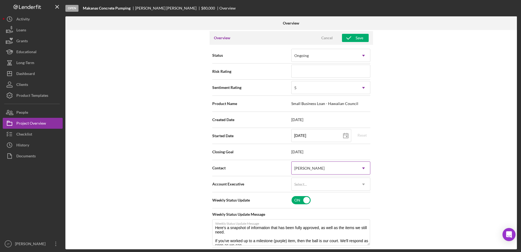
click at [333, 168] on div "[PERSON_NAME]" at bounding box center [323, 168] width 65 height 13
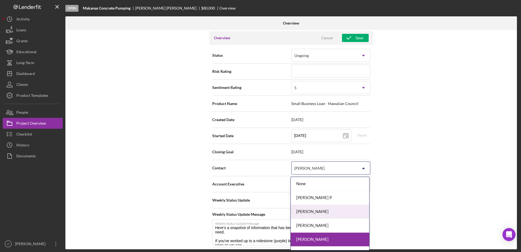
click at [346, 211] on div "Kahlia Crummer" at bounding box center [329, 211] width 78 height 14
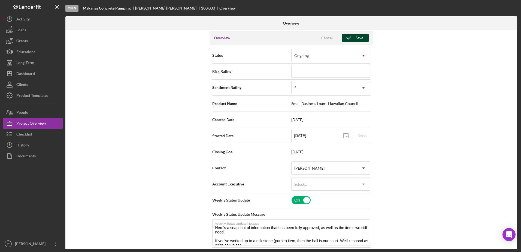
click at [359, 37] on div "Save" at bounding box center [359, 38] width 8 height 8
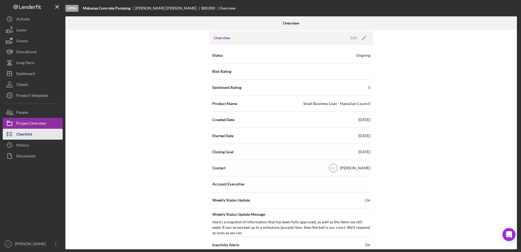
click at [36, 135] on button "Checklist" at bounding box center [33, 134] width 60 height 11
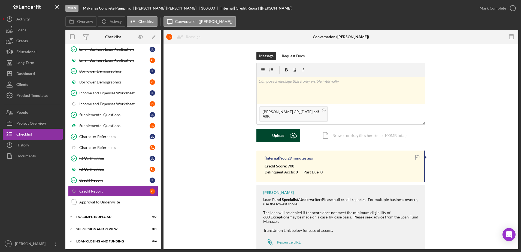
click at [282, 134] on div "Upload" at bounding box center [278, 136] width 12 height 14
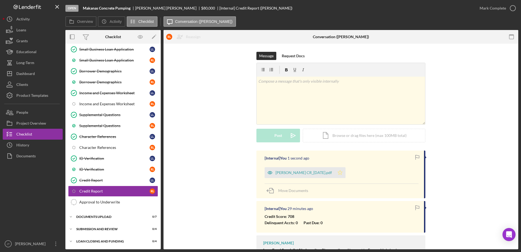
click at [335, 173] on icon "Icon/Star" at bounding box center [339, 172] width 11 height 11
click at [42, 125] on div "Project Overview" at bounding box center [31, 124] width 30 height 12
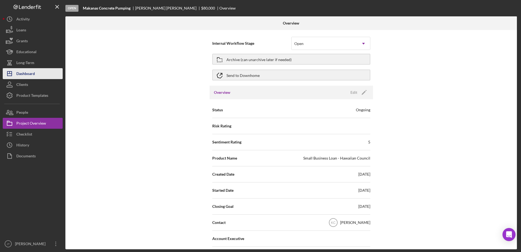
click at [33, 74] on div "Dashboard" at bounding box center [25, 74] width 19 height 12
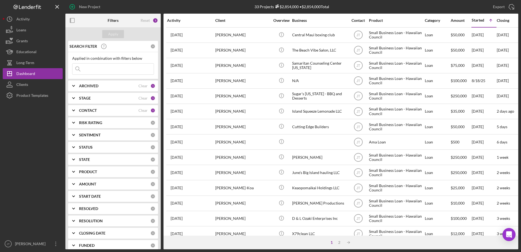
click at [89, 112] on b "CONTACT" at bounding box center [88, 110] width 18 height 4
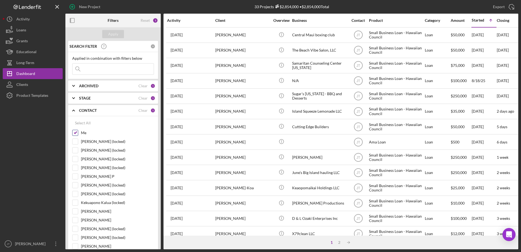
click at [75, 132] on input "Me" at bounding box center [74, 132] width 5 height 5
checkbox input "false"
click at [74, 211] on input "[PERSON_NAME]" at bounding box center [74, 210] width 5 height 5
checkbox input "true"
click at [111, 36] on div "Apply" at bounding box center [113, 34] width 10 height 8
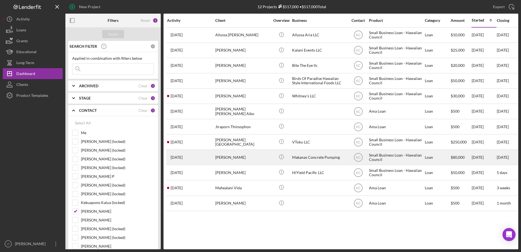
click at [226, 159] on div "Lori-ann Laurenson" at bounding box center [242, 157] width 54 height 14
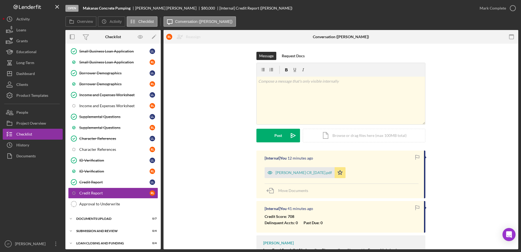
scroll to position [71, 0]
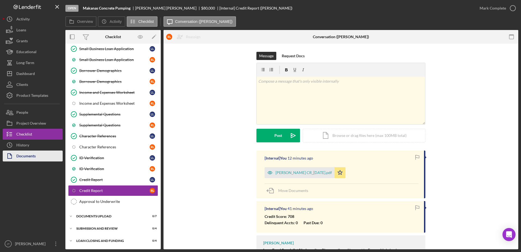
click at [30, 154] on div "Documents" at bounding box center [25, 156] width 19 height 12
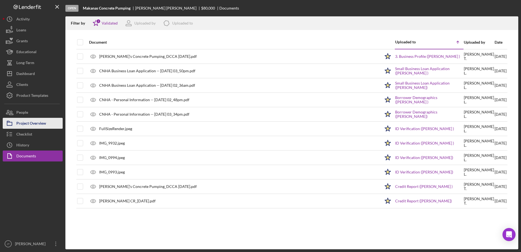
click at [37, 122] on div "Project Overview" at bounding box center [31, 124] width 30 height 12
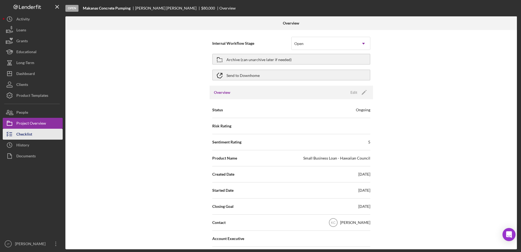
click at [40, 136] on button "Checklist" at bounding box center [33, 134] width 60 height 11
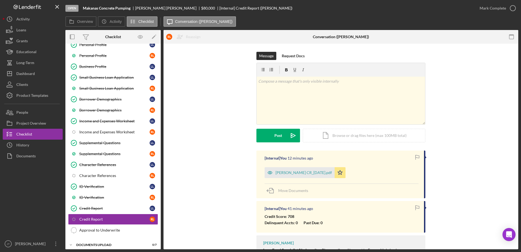
scroll to position [71, 0]
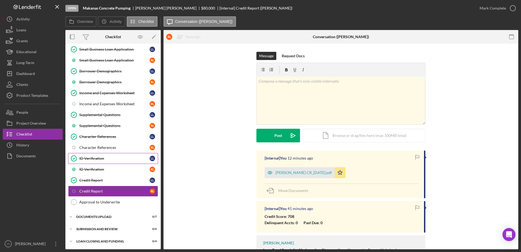
click at [108, 160] on div "ID Verification" at bounding box center [114, 158] width 70 height 4
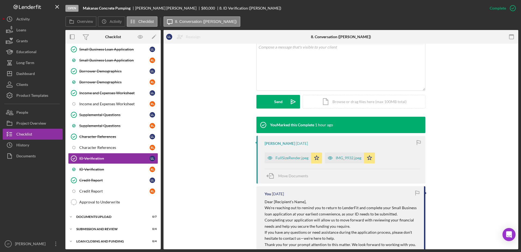
scroll to position [109, 0]
click at [120, 182] on link "Credit Report Credit Report L L" at bounding box center [113, 180] width 90 height 11
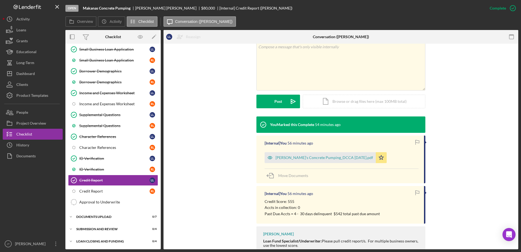
scroll to position [82, 0]
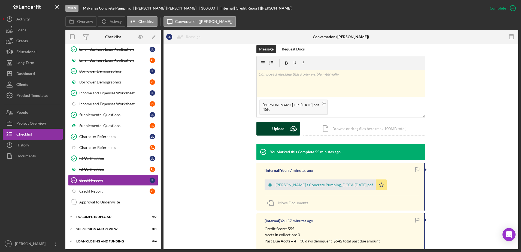
click at [288, 130] on icon "Icon/Upload" at bounding box center [293, 129] width 14 height 14
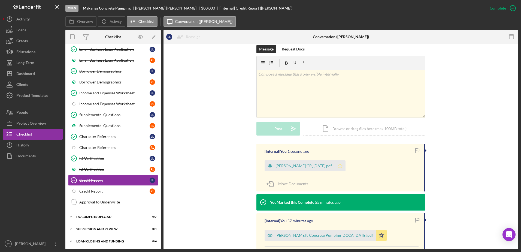
click at [334, 164] on icon "Icon/Star" at bounding box center [339, 165] width 11 height 11
click at [145, 170] on div "ID Verification" at bounding box center [114, 169] width 70 height 4
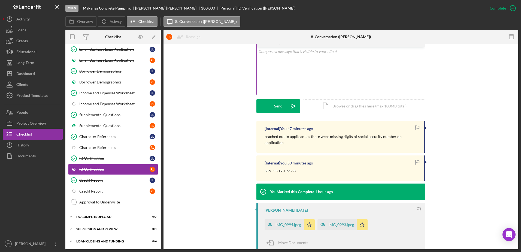
scroll to position [109, 0]
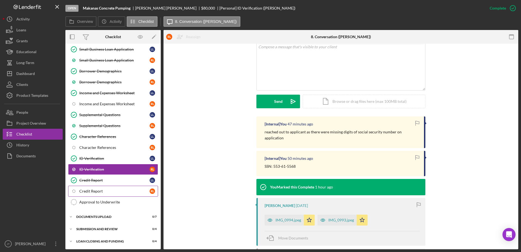
click at [133, 188] on link "Icon/Checklist Item Sub Internal Credit Report R L" at bounding box center [113, 190] width 90 height 11
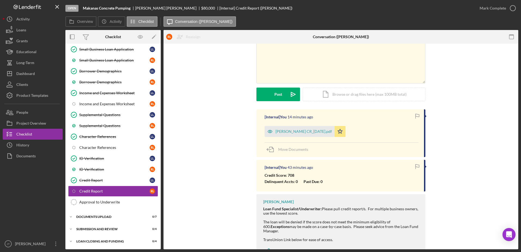
scroll to position [54, 0]
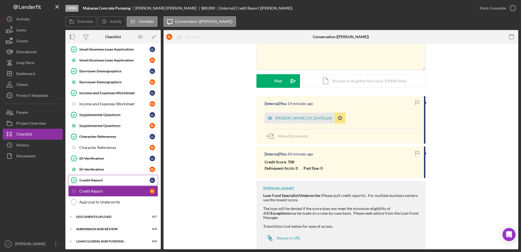
click at [100, 183] on link "Credit Report Credit Report L L" at bounding box center [113, 180] width 90 height 11
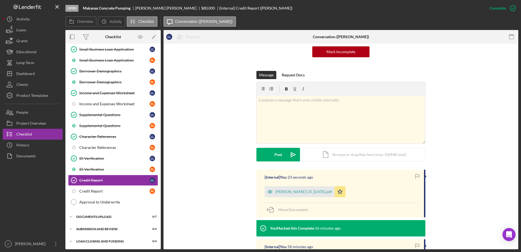
scroll to position [54, 0]
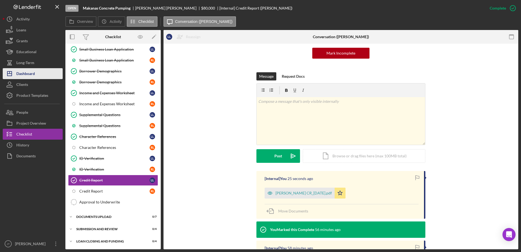
click at [35, 74] on button "Icon/Dashboard Dashboard" at bounding box center [33, 73] width 60 height 11
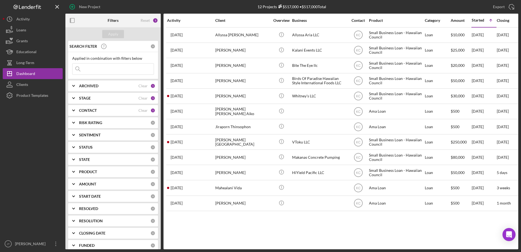
click at [135, 111] on div "CONTACT" at bounding box center [108, 110] width 59 height 4
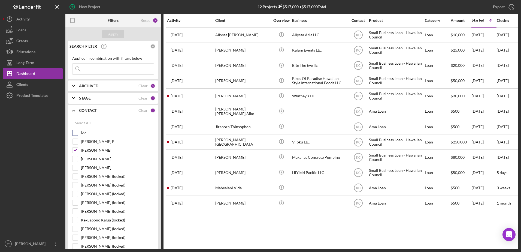
click at [78, 133] on div "Me" at bounding box center [113, 134] width 82 height 9
click at [75, 131] on input "Me" at bounding box center [74, 132] width 5 height 5
checkbox input "true"
click at [74, 149] on input "Kahlia Crummer" at bounding box center [74, 149] width 5 height 5
checkbox input "false"
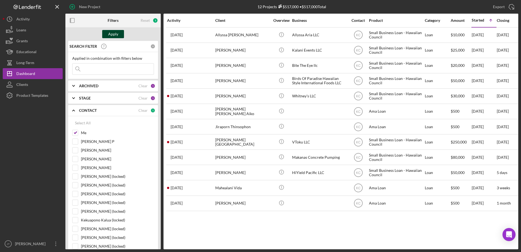
click at [111, 31] on div "Apply" at bounding box center [113, 34] width 10 height 8
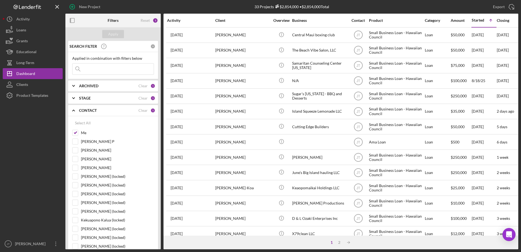
click at [121, 84] on div "ARCHIVED" at bounding box center [108, 86] width 59 height 4
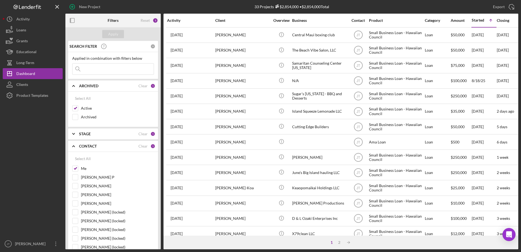
click at [121, 84] on div "ARCHIVED" at bounding box center [108, 86] width 59 height 4
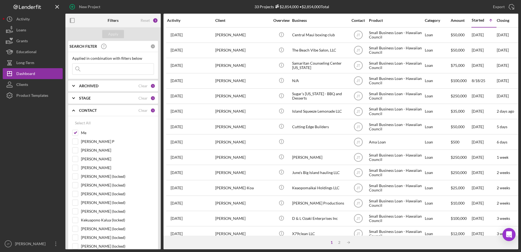
click at [35, 140] on div at bounding box center [33, 169] width 60 height 137
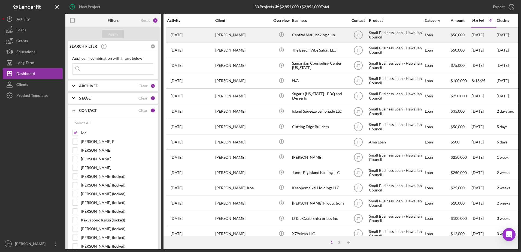
click at [215, 34] on td "[PERSON_NAME]" at bounding box center [243, 34] width 56 height 15
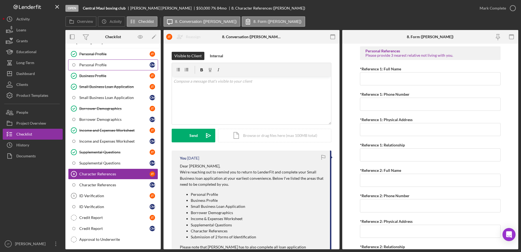
click at [112, 65] on div "Personal Profile" at bounding box center [114, 65] width 70 height 4
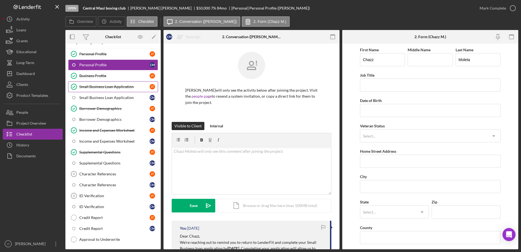
click at [111, 85] on div "Small Business Loan Application" at bounding box center [114, 86] width 70 height 4
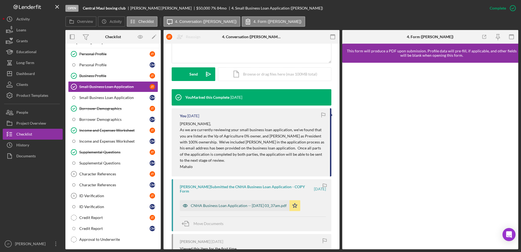
click at [238, 204] on div "CNHA Business Loan Application -- 2025-08-05 03_37am.pdf" at bounding box center [239, 205] width 96 height 4
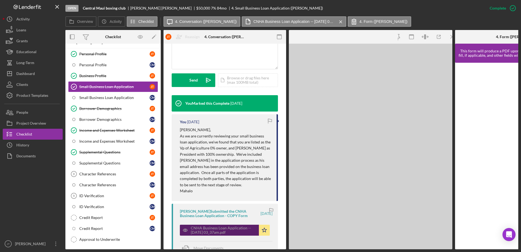
scroll to position [142, 0]
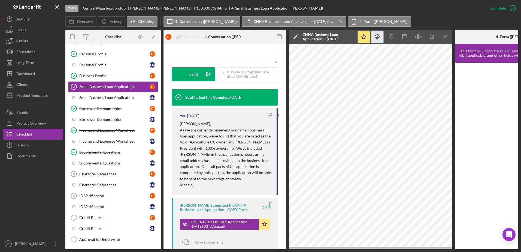
click at [377, 34] on icon "button" at bounding box center [377, 35] width 5 height 3
click at [446, 36] on icon "Icon/Menu Close" at bounding box center [445, 37] width 12 height 12
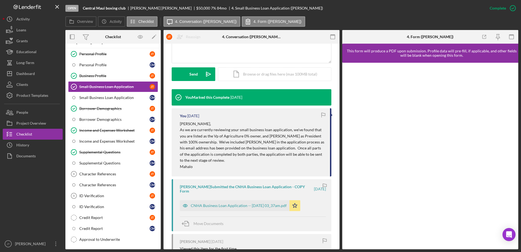
scroll to position [163, 0]
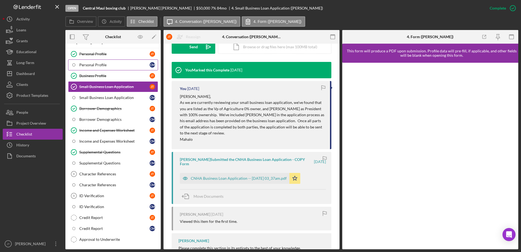
click at [132, 65] on div "Personal Profile" at bounding box center [114, 65] width 70 height 4
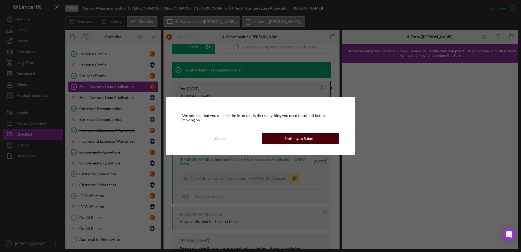
click at [301, 140] on div "Nothing to Submit" at bounding box center [299, 138] width 31 height 11
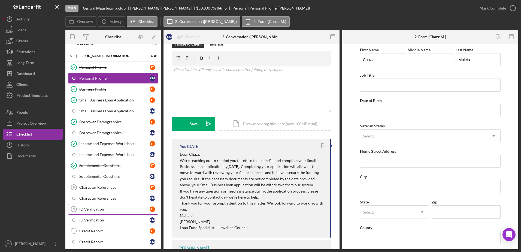
scroll to position [17, 0]
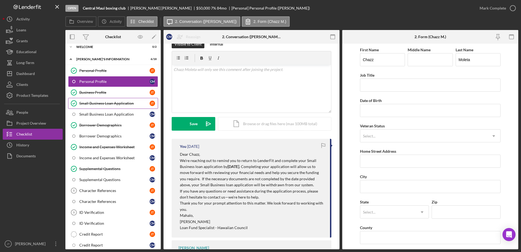
drag, startPoint x: 119, startPoint y: 103, endPoint x: 124, endPoint y: 101, distance: 5.9
click at [119, 103] on div "Small Business Loan Application" at bounding box center [114, 103] width 70 height 4
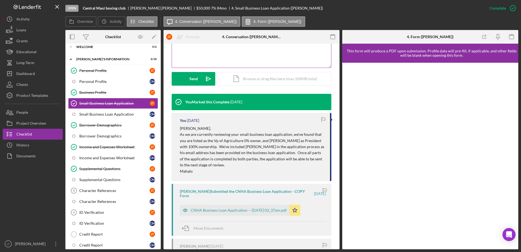
scroll to position [136, 0]
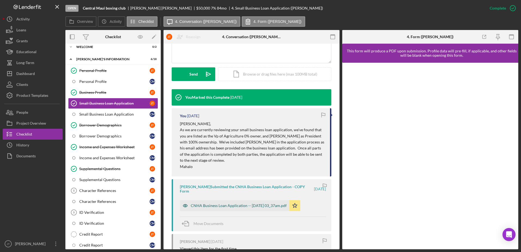
click at [252, 207] on div "CNHA Business Loan Application -- 2025-08-05 03_37am.pdf" at bounding box center [239, 205] width 96 height 4
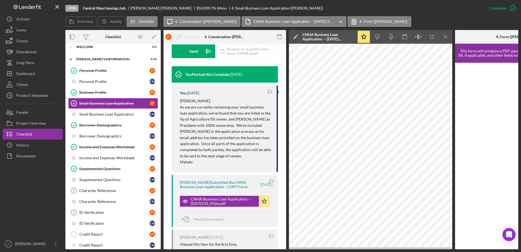
scroll to position [224, 0]
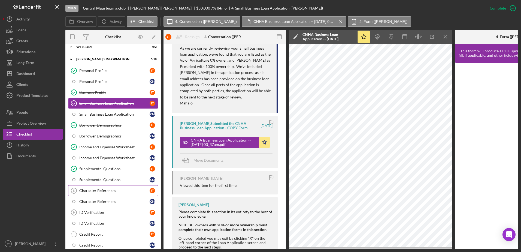
click at [101, 190] on div "Character References" at bounding box center [114, 190] width 70 height 4
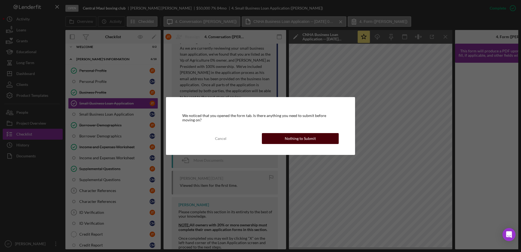
click at [308, 141] on div "Nothing to Submit" at bounding box center [299, 138] width 31 height 11
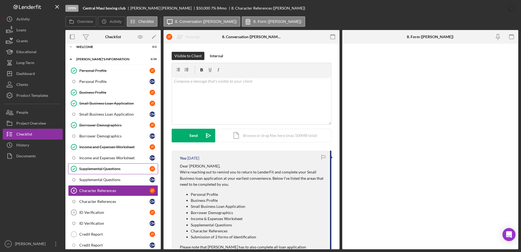
click at [106, 168] on div "Supplemental Questions" at bounding box center [114, 168] width 70 height 4
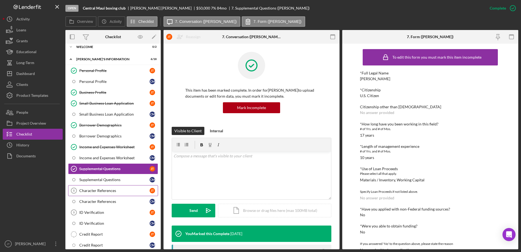
click at [125, 191] on div "Character References" at bounding box center [114, 190] width 70 height 4
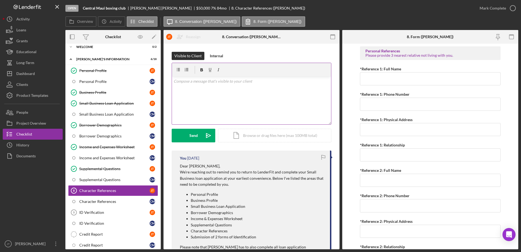
click at [189, 86] on div "v Color teal Color pink Remove color Add row above Add row below Add column bef…" at bounding box center [251, 101] width 159 height 48
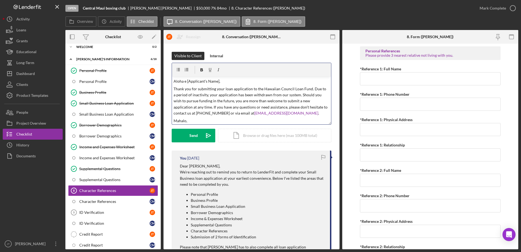
click at [217, 81] on p "Aloha e [Applicant's Name]," at bounding box center [251, 81] width 156 height 6
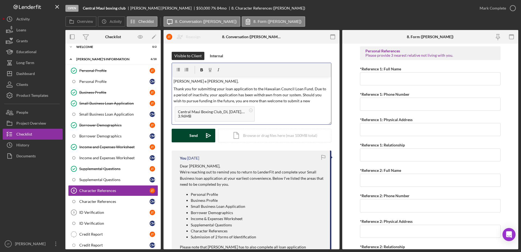
click at [195, 136] on div "Send" at bounding box center [193, 136] width 8 height 14
click at [190, 137] on div "Send" at bounding box center [193, 136] width 8 height 14
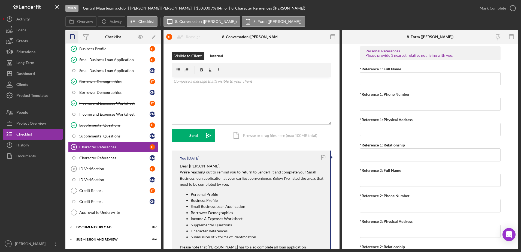
scroll to position [61, 0]
click at [220, 82] on p at bounding box center [251, 81] width 156 height 6
paste div
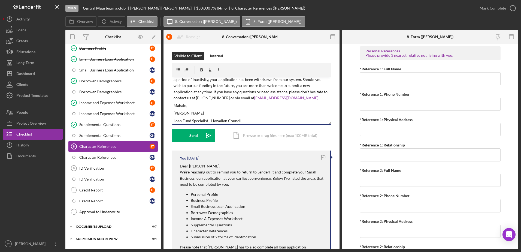
scroll to position [0, 0]
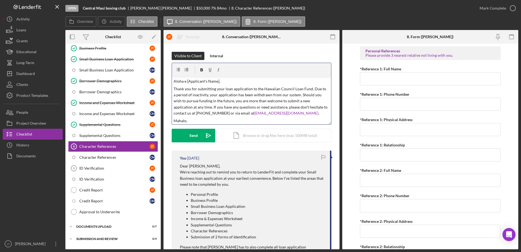
click at [218, 81] on p "Aloha e [Applicant's Name]," at bounding box center [251, 81] width 156 height 6
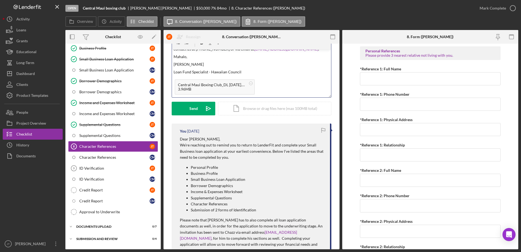
scroll to position [27, 0]
click at [197, 108] on button "Send Icon/icon-invite-send" at bounding box center [194, 108] width 44 height 14
click at [183, 110] on button "Send Icon/icon-invite-send" at bounding box center [194, 108] width 44 height 14
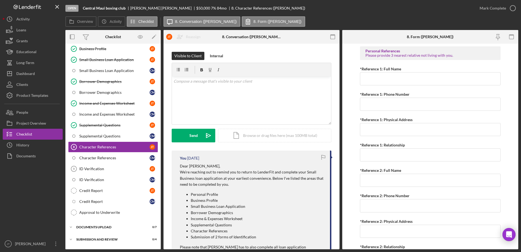
scroll to position [61, 0]
click at [193, 84] on div "v Color teal Color pink Remove color Add row above Add row below Add column bef…" at bounding box center [251, 101] width 159 height 48
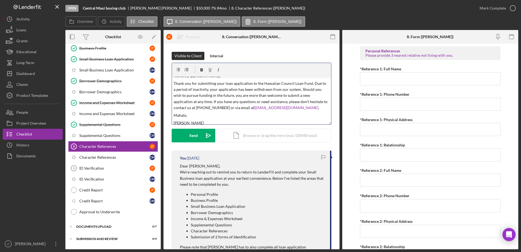
scroll to position [0, 0]
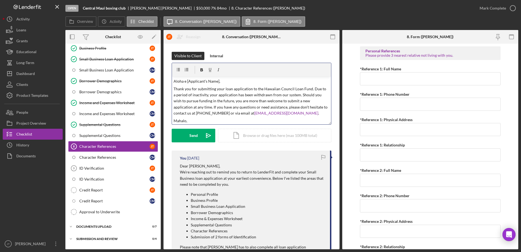
click at [218, 80] on p "Aloha e [Applicant's Name]," at bounding box center [251, 81] width 156 height 6
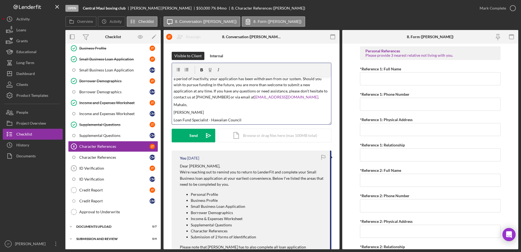
scroll to position [16, 0]
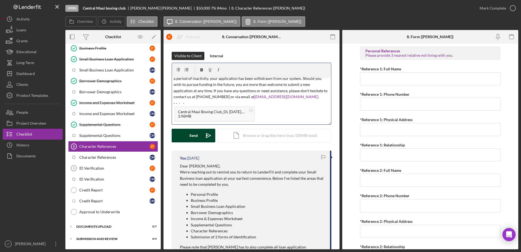
click at [194, 137] on div "Send" at bounding box center [193, 136] width 8 height 14
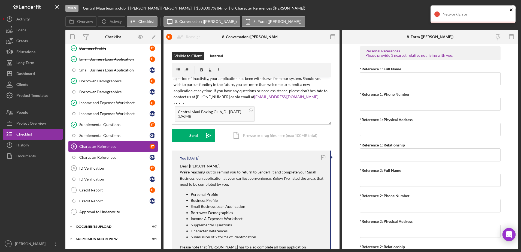
click at [509, 9] on icon "close" at bounding box center [511, 10] width 4 height 4
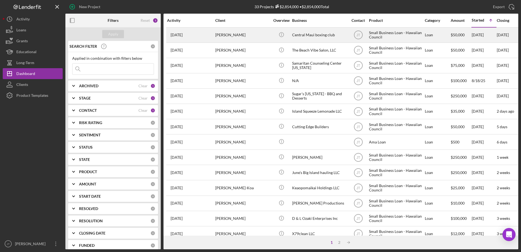
click at [228, 37] on div "[PERSON_NAME]" at bounding box center [242, 35] width 54 height 14
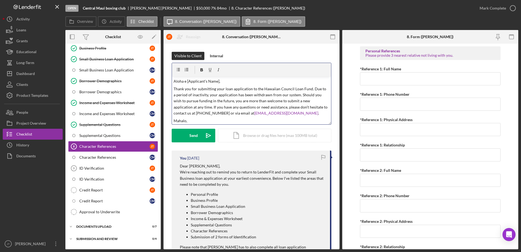
click at [218, 80] on p "Aloha e [Applicant's Name]," at bounding box center [251, 81] width 156 height 6
click at [268, 112] on div "Central Maui Boxing Club_DL [DATE].docx 3.96MB" at bounding box center [251, 113] width 159 height 21
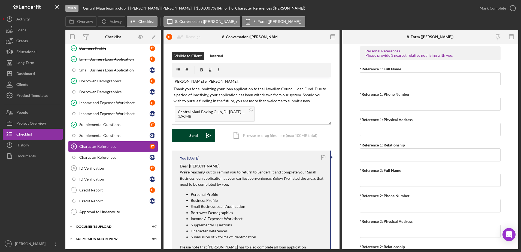
click at [199, 135] on button "Send Icon/icon-invite-send" at bounding box center [194, 136] width 44 height 14
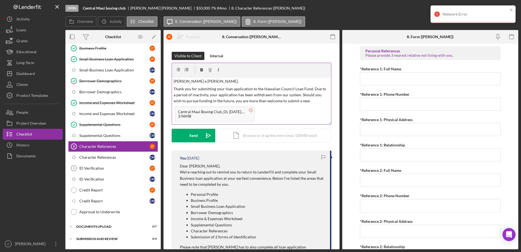
click at [251, 110] on circle at bounding box center [250, 109] width 3 height 3
click at [184, 131] on button "Send Icon/icon-invite-send" at bounding box center [194, 136] width 44 height 14
click at [121, 126] on div "Supplemental Questions" at bounding box center [114, 124] width 70 height 4
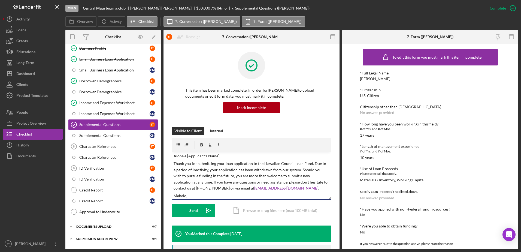
click at [217, 155] on p "Aloha e [Applicant's Name]," at bounding box center [251, 156] width 156 height 6
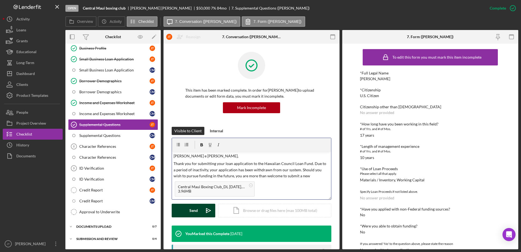
click at [202, 213] on icon "Icon/icon-invite-send" at bounding box center [208, 210] width 14 height 14
click at [194, 209] on div "Send" at bounding box center [193, 210] width 8 height 14
